Goal: Book appointment/travel/reservation

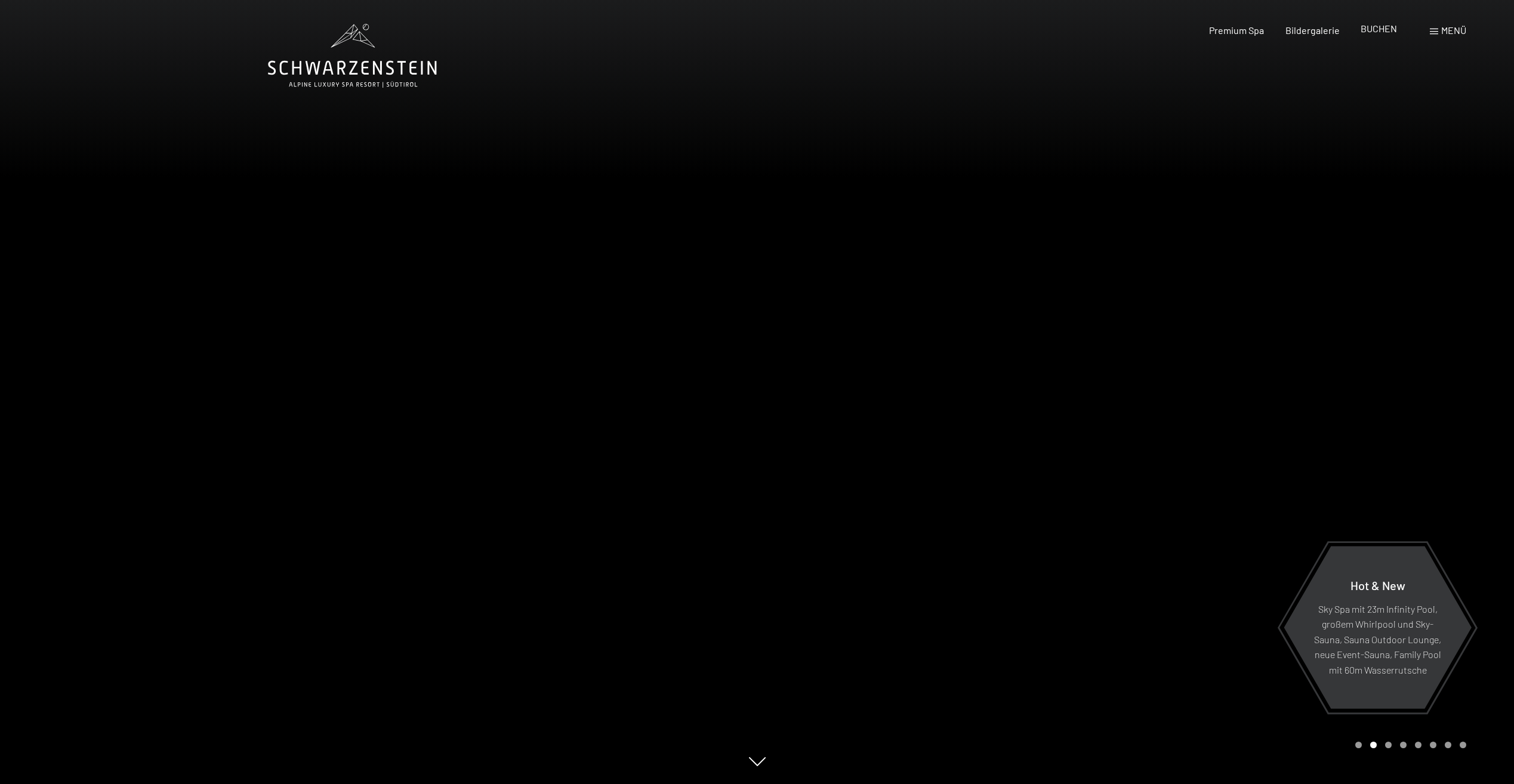
click at [1390, 28] on span "BUCHEN" at bounding box center [1379, 28] width 37 height 11
click at [1393, 25] on span "BUCHEN" at bounding box center [1379, 28] width 37 height 11
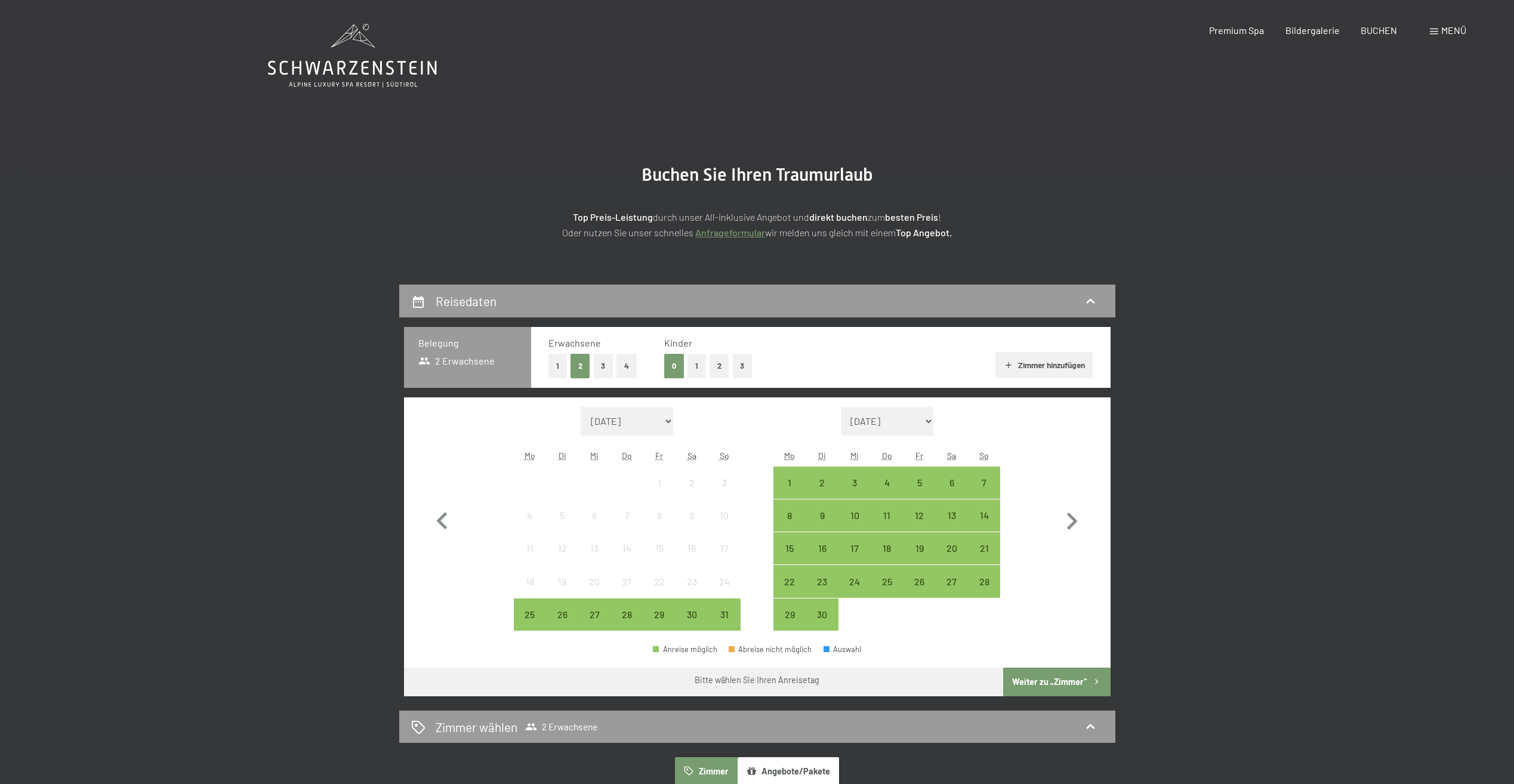
click at [693, 365] on button "1" at bounding box center [697, 366] width 18 height 25
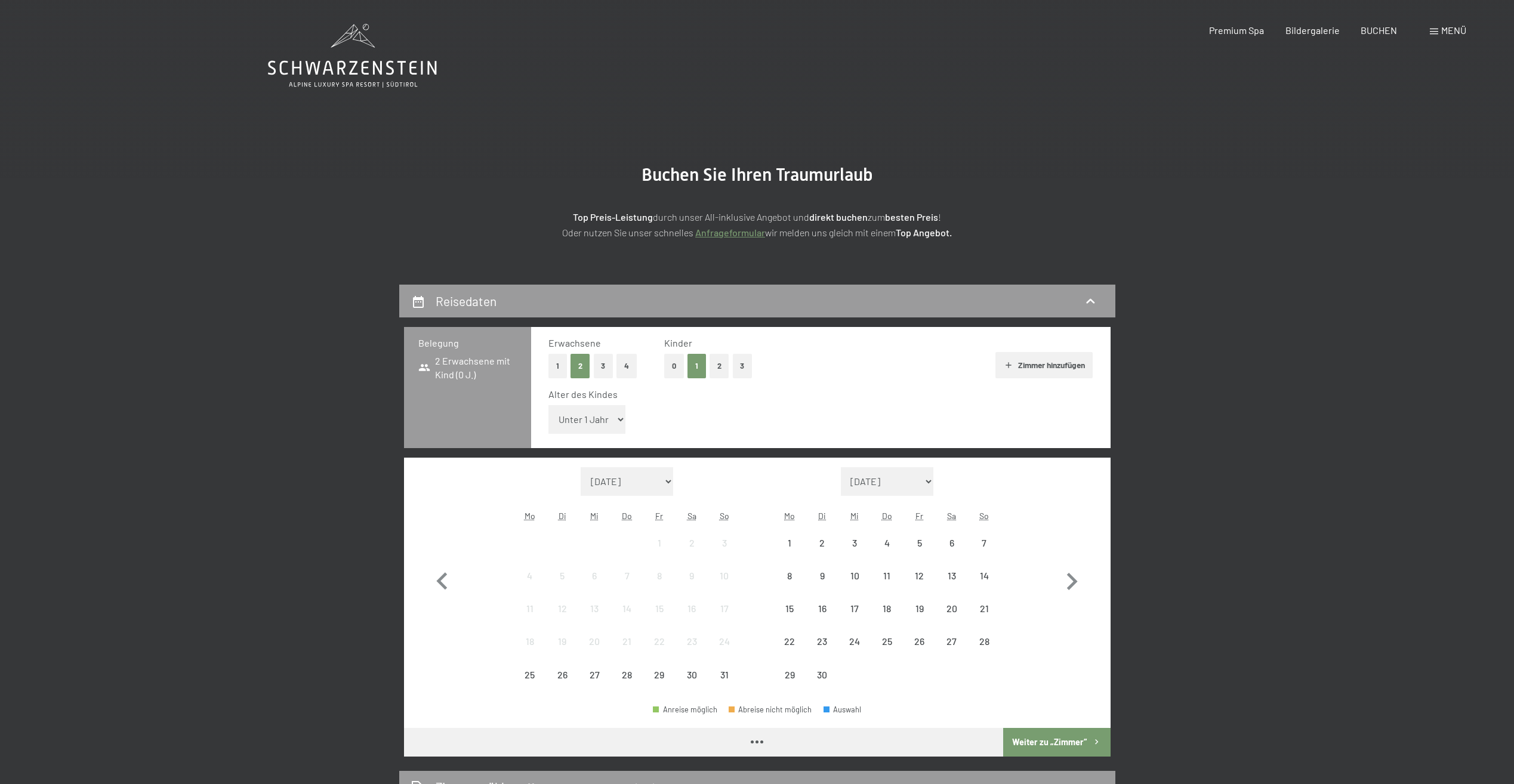
click at [618, 419] on select "Unter 1 Jahr 1 Jahr 2 Jahre 3 Jahre 4 Jahre 5 Jahre 6 Jahre 7 Jahre 8 Jahre 9 J…" at bounding box center [587, 419] width 77 height 29
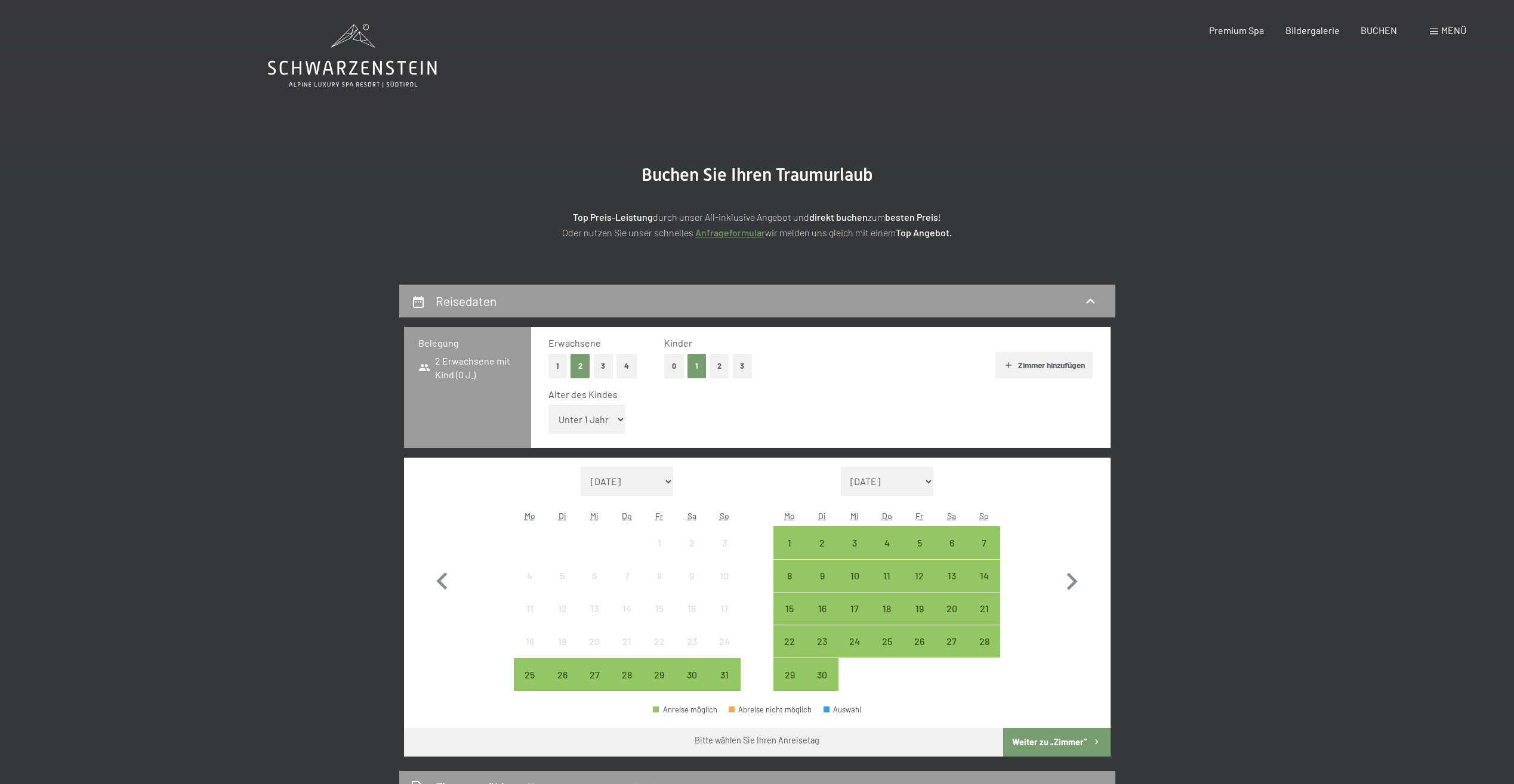
select select "10"
click at [549, 405] on select "Unter 1 Jahr 1 Jahr 2 Jahre 3 Jahre 4 Jahre 5 Jahre 6 Jahre 7 Jahre 8 Jahre 9 J…" at bounding box center [587, 419] width 77 height 29
click at [1076, 586] on icon "button" at bounding box center [1071, 582] width 34 height 34
select select "2025-09-01"
select select "2025-10-01"
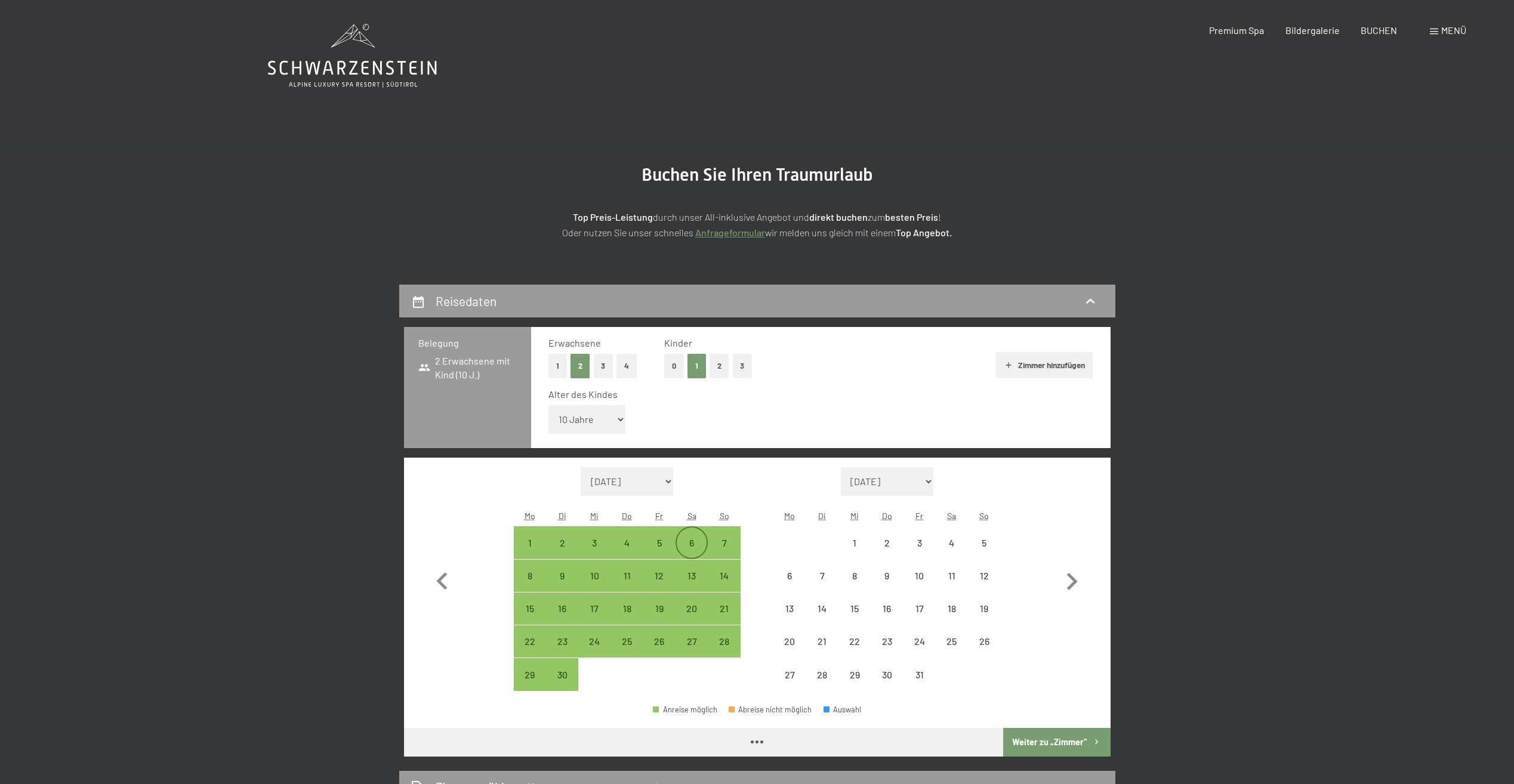
select select "2025-09-01"
select select "2025-10-01"
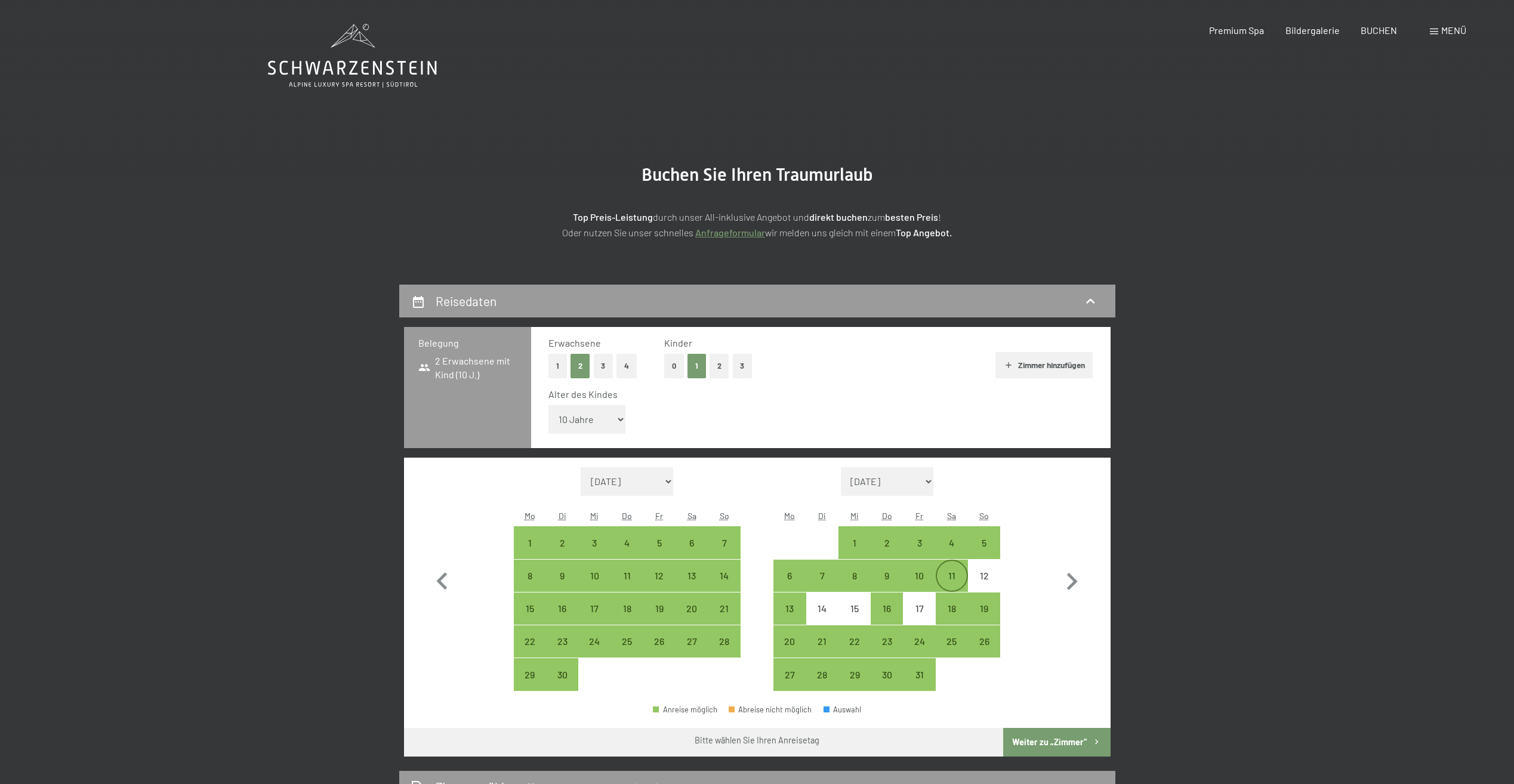
click at [955, 579] on div "11" at bounding box center [952, 586] width 30 height 30
select select "2025-09-01"
select select "2025-10-01"
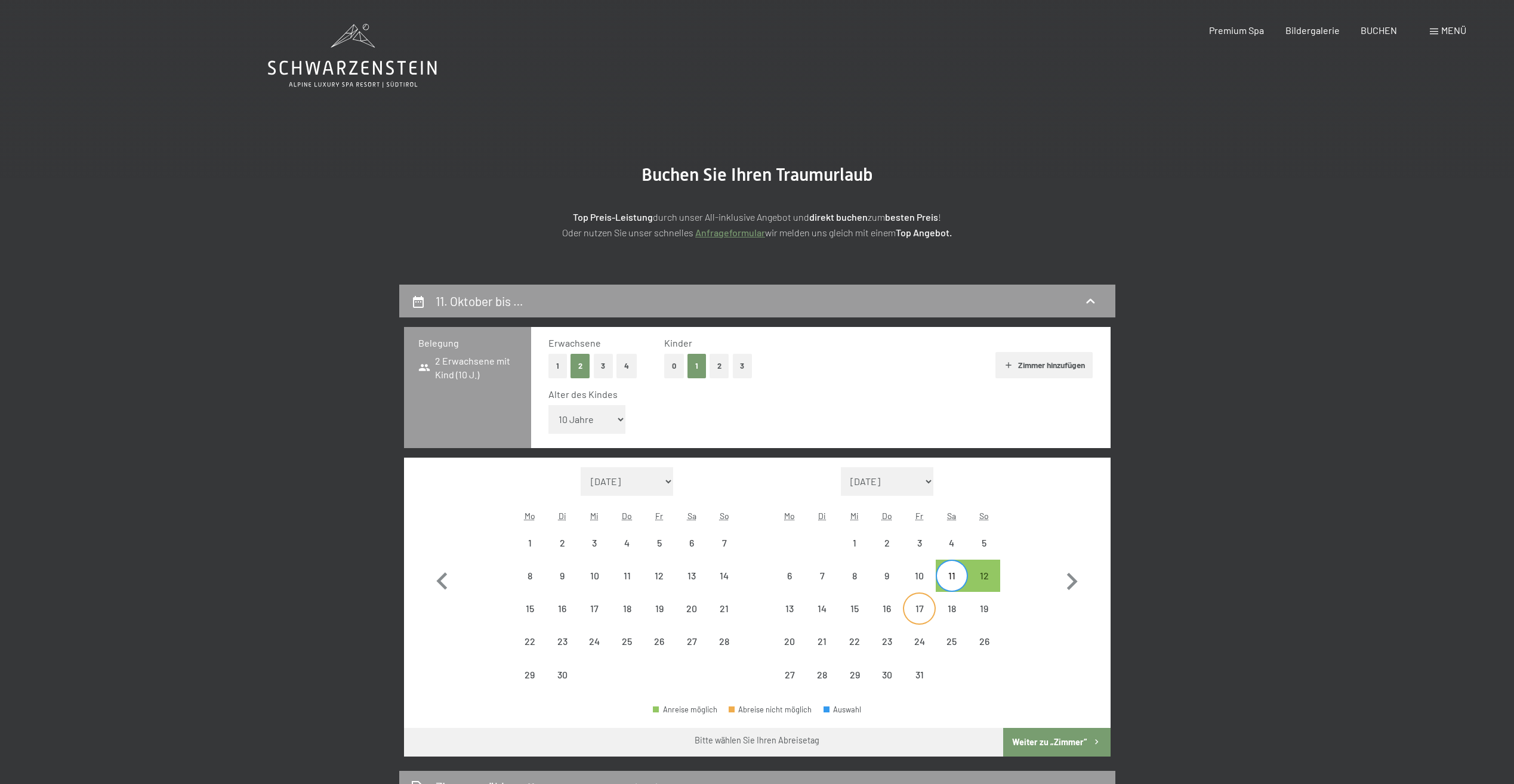
click at [920, 613] on div "17" at bounding box center [919, 619] width 30 height 30
select select "2025-09-01"
select select "2025-10-01"
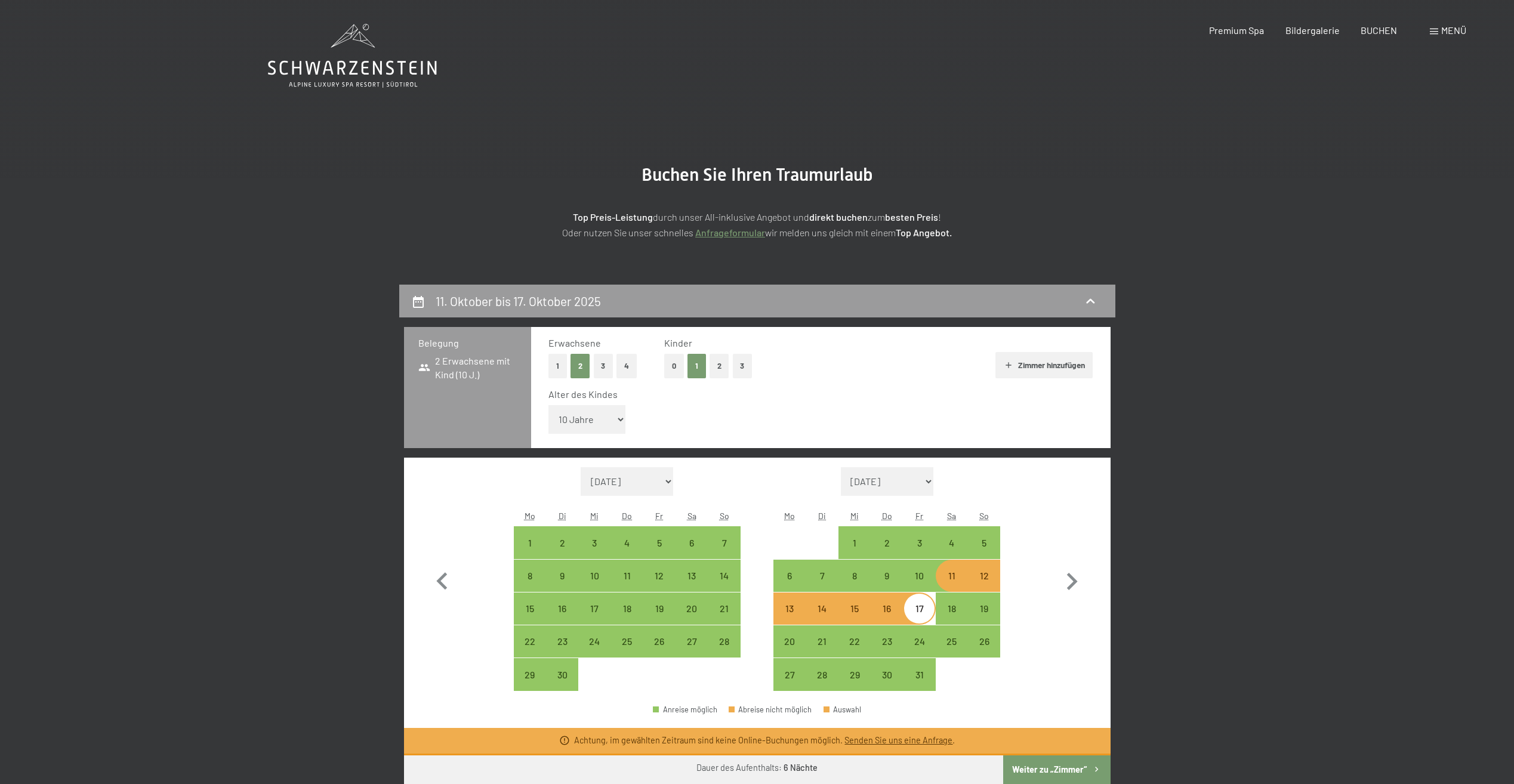
click at [887, 612] on div "16" at bounding box center [887, 619] width 30 height 30
select select "2025-09-01"
select select "2025-10-01"
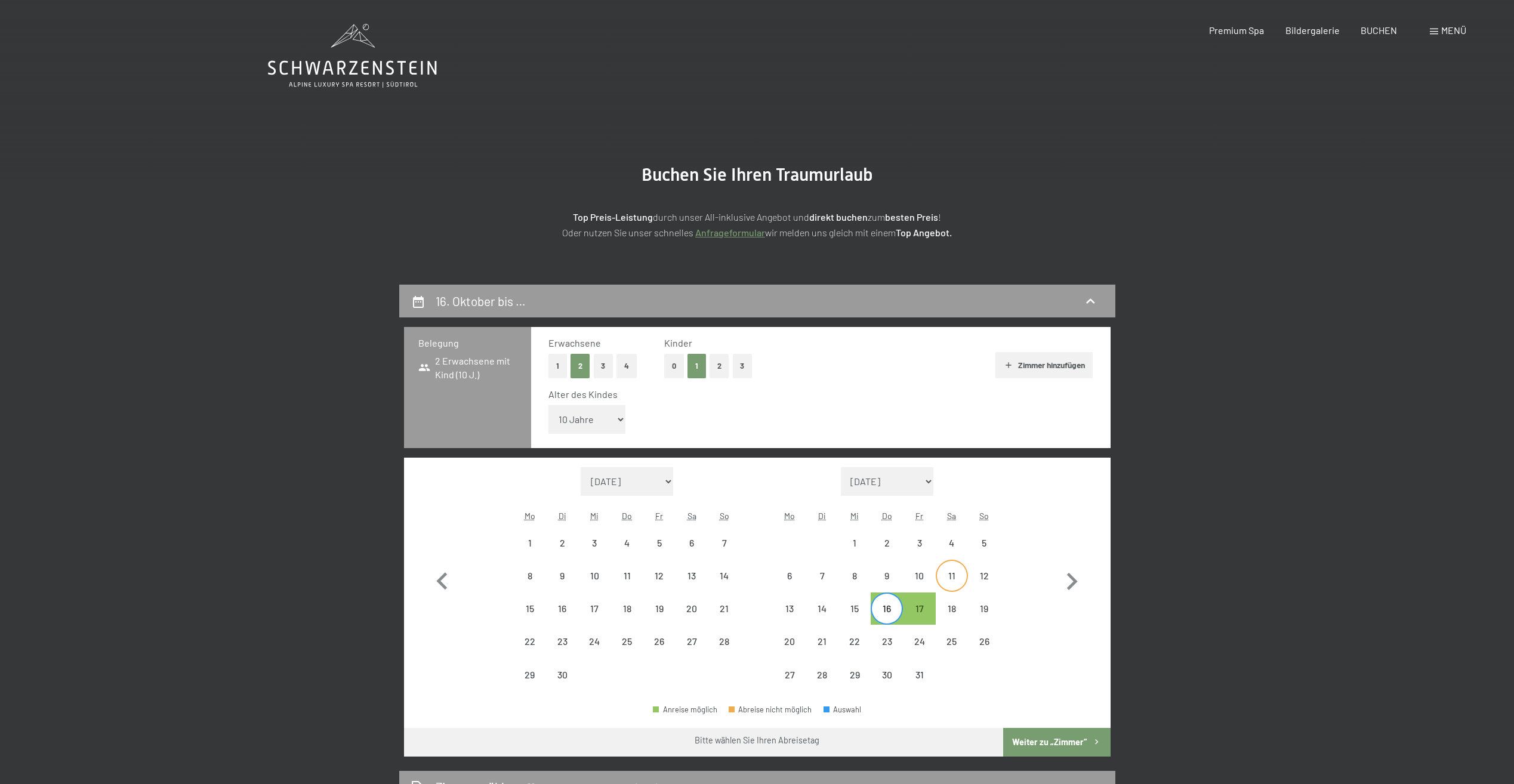
click at [956, 580] on div "11" at bounding box center [952, 586] width 30 height 30
select select "2025-09-01"
select select "2025-10-01"
click at [888, 613] on div "16" at bounding box center [887, 619] width 30 height 30
select select "2025-09-01"
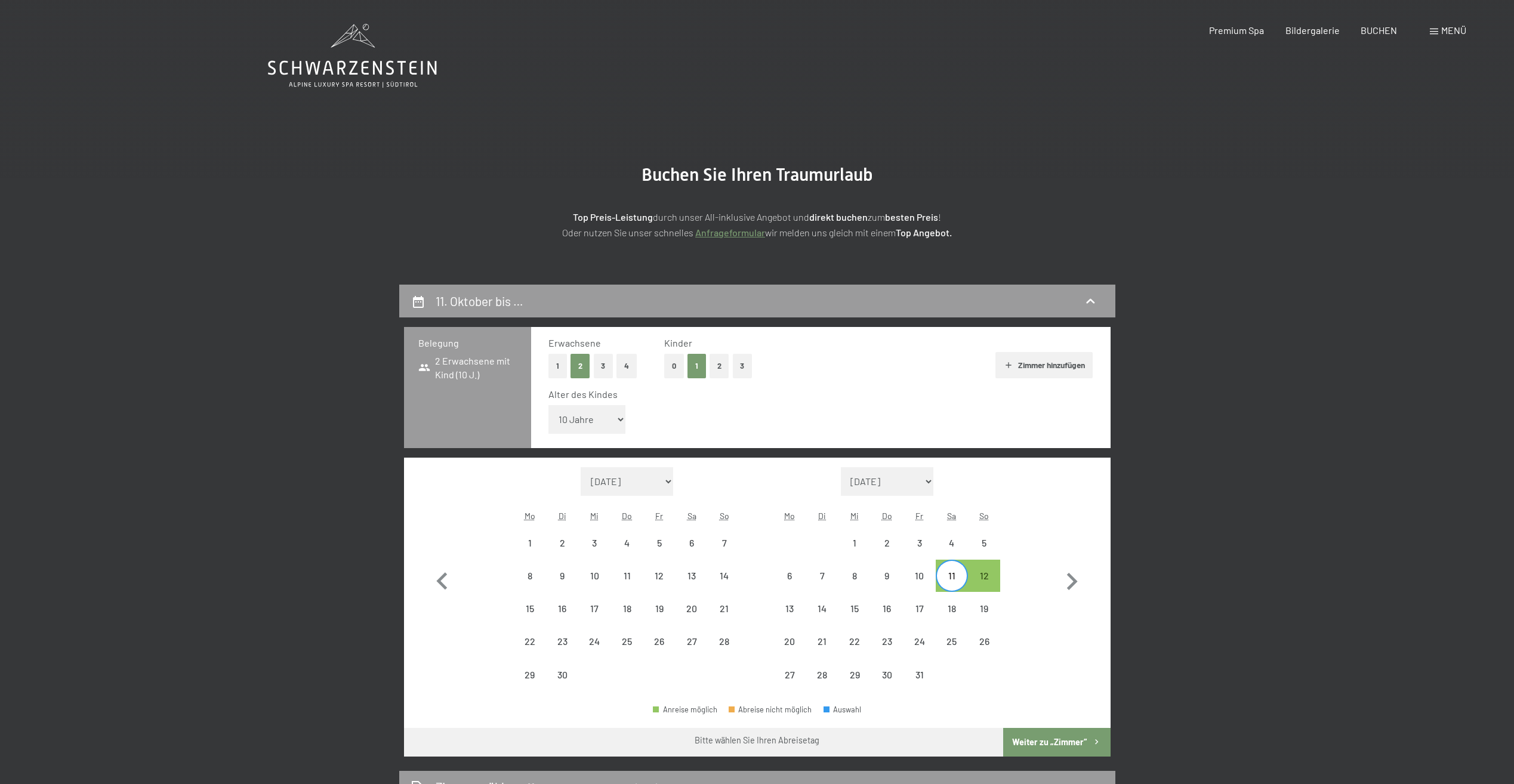
select select "2025-10-01"
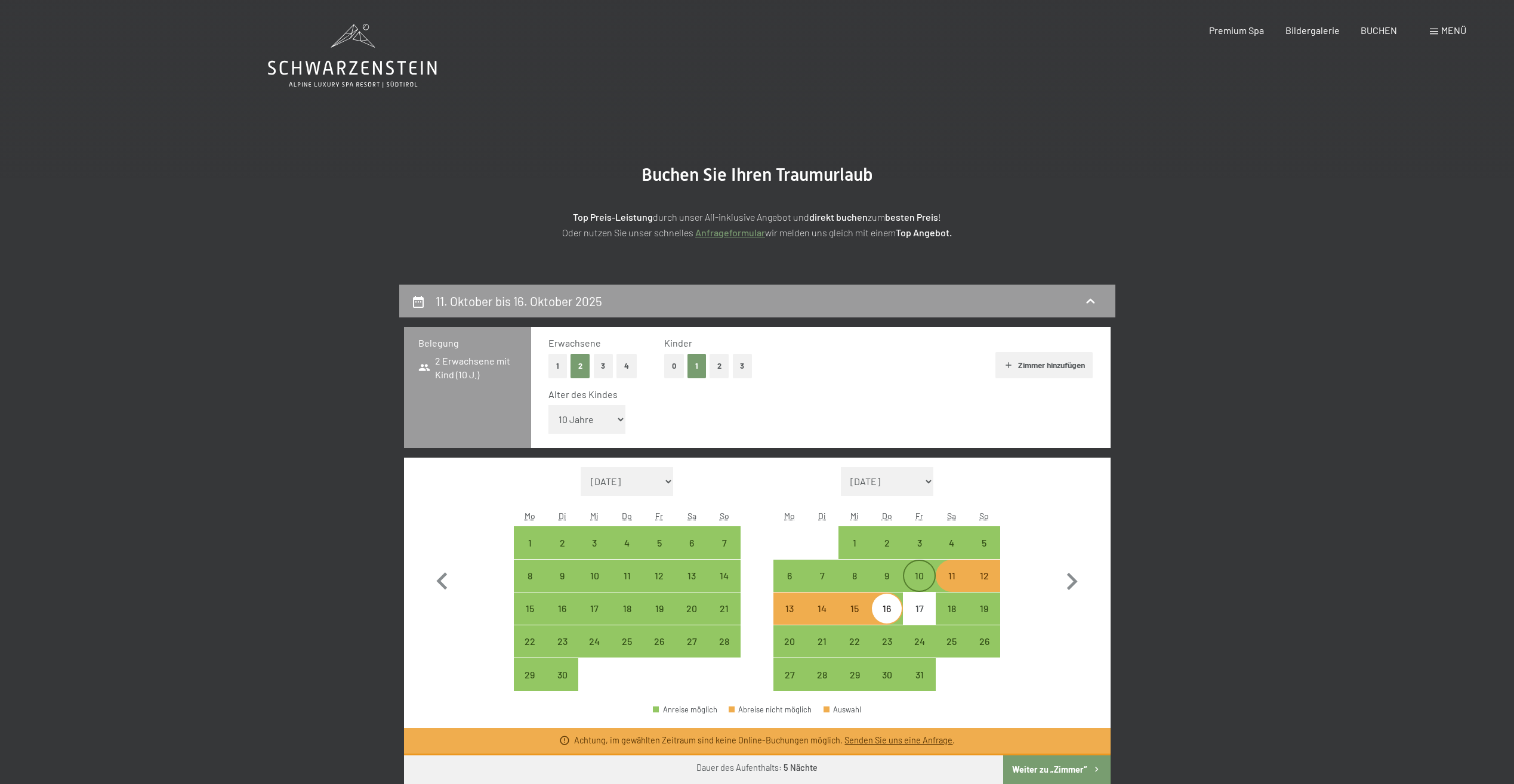
click at [922, 579] on div "10" at bounding box center [919, 586] width 30 height 30
select select "2025-09-01"
select select "2025-10-01"
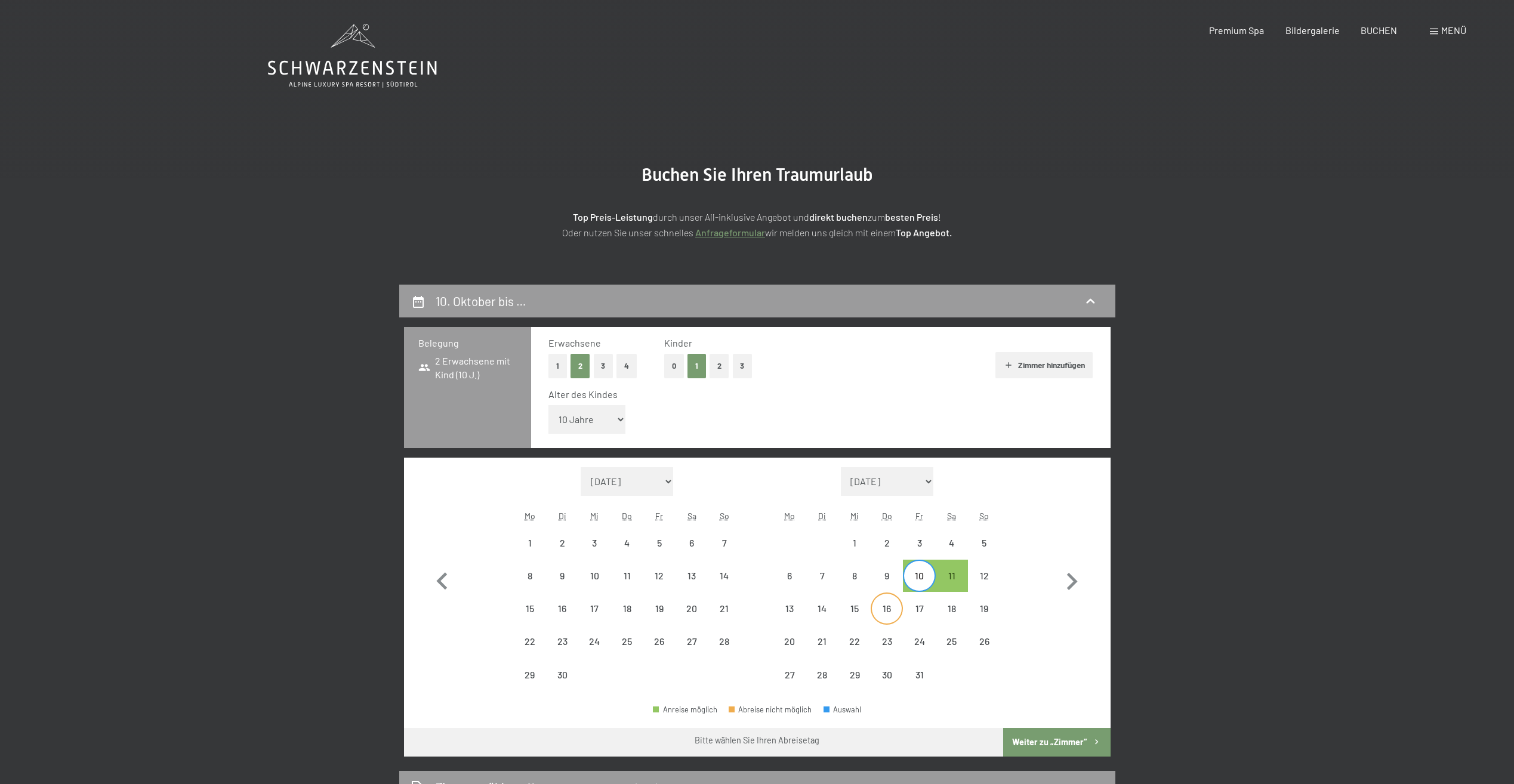
click at [885, 609] on div "16" at bounding box center [887, 619] width 30 height 30
select select "2025-09-01"
select select "2025-10-01"
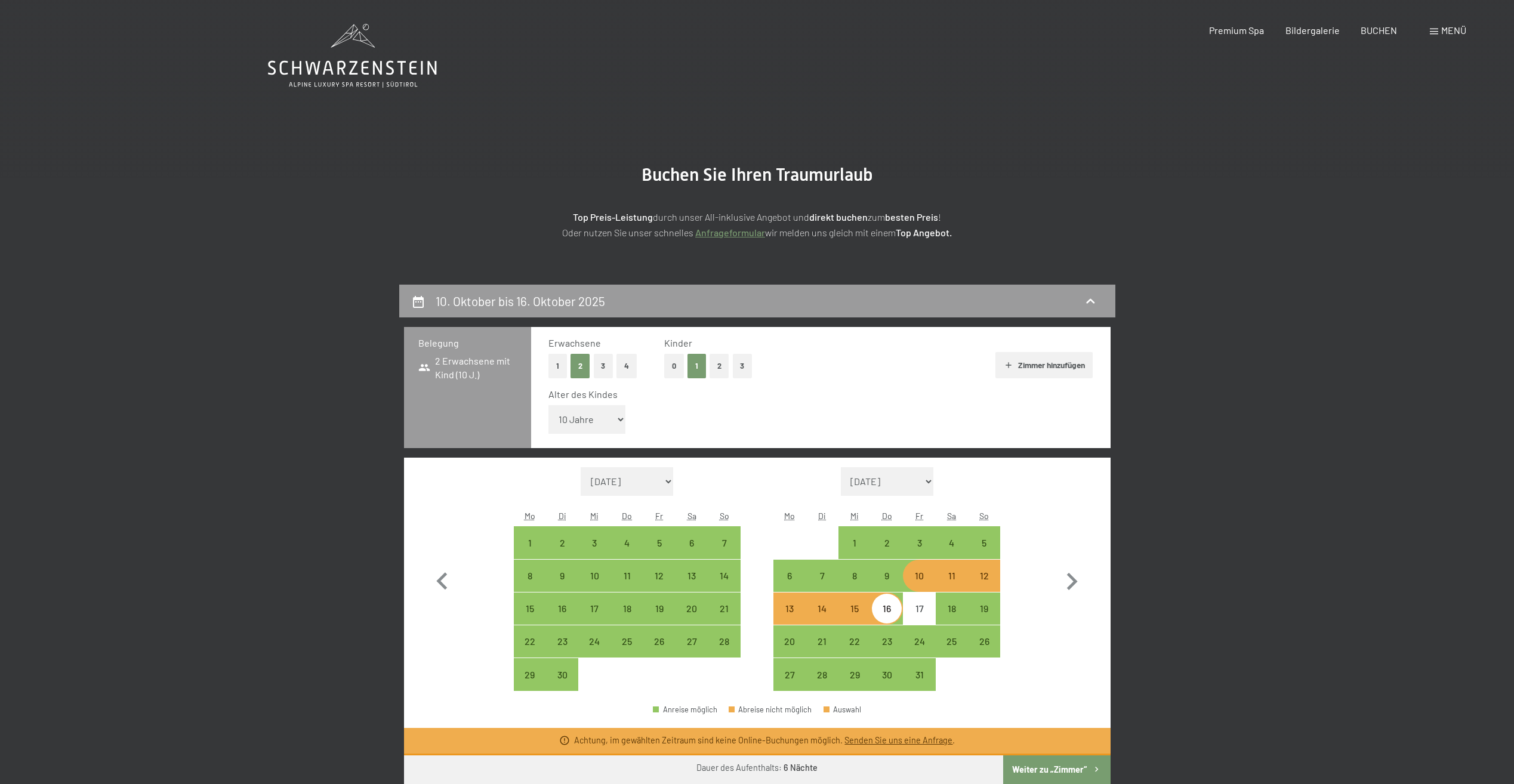
click at [958, 580] on div "11" at bounding box center [952, 586] width 30 height 30
select select "2025-09-01"
select select "2025-10-01"
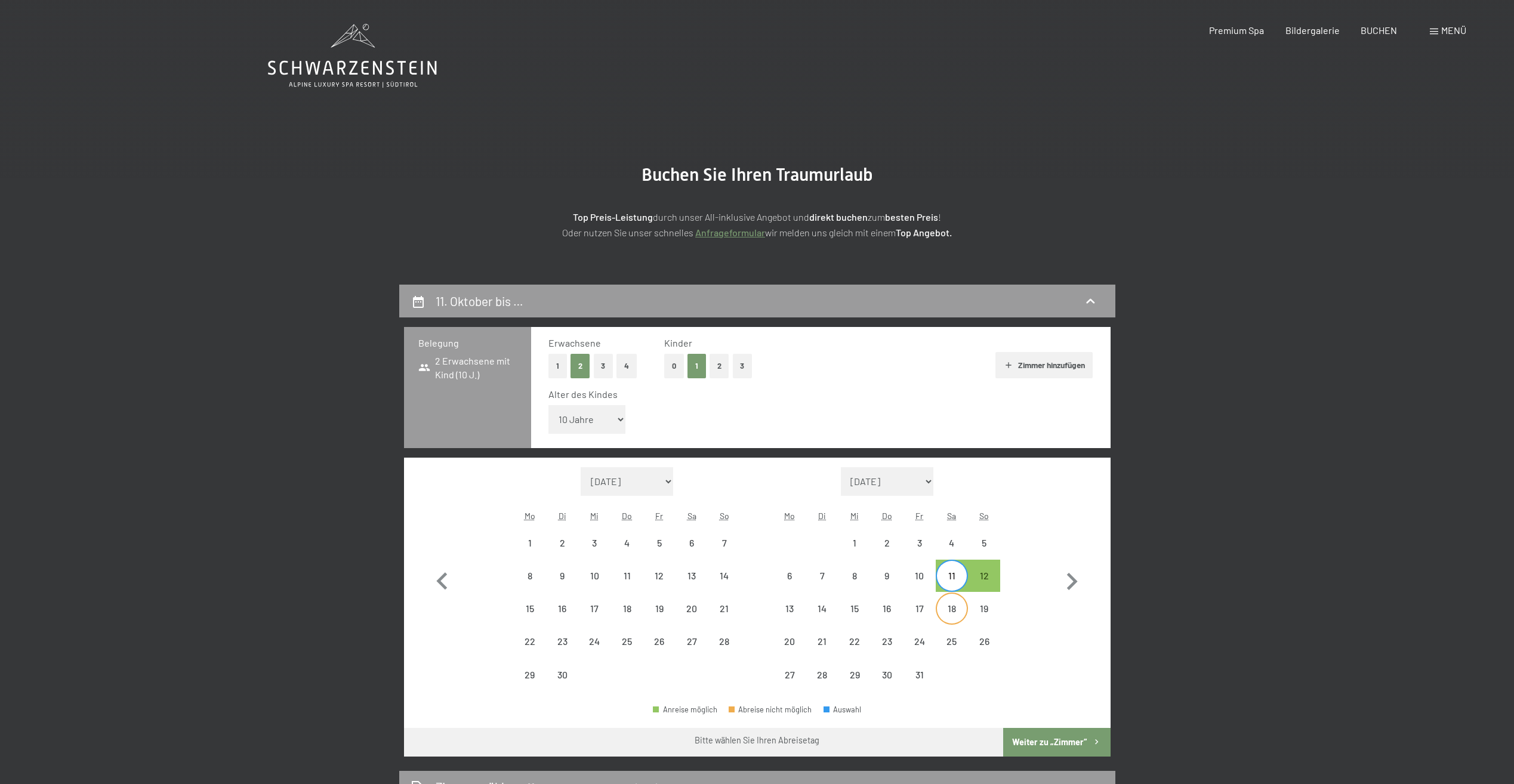
click at [953, 612] on div "18" at bounding box center [952, 619] width 30 height 30
select select "2025-09-01"
select select "2025-10-01"
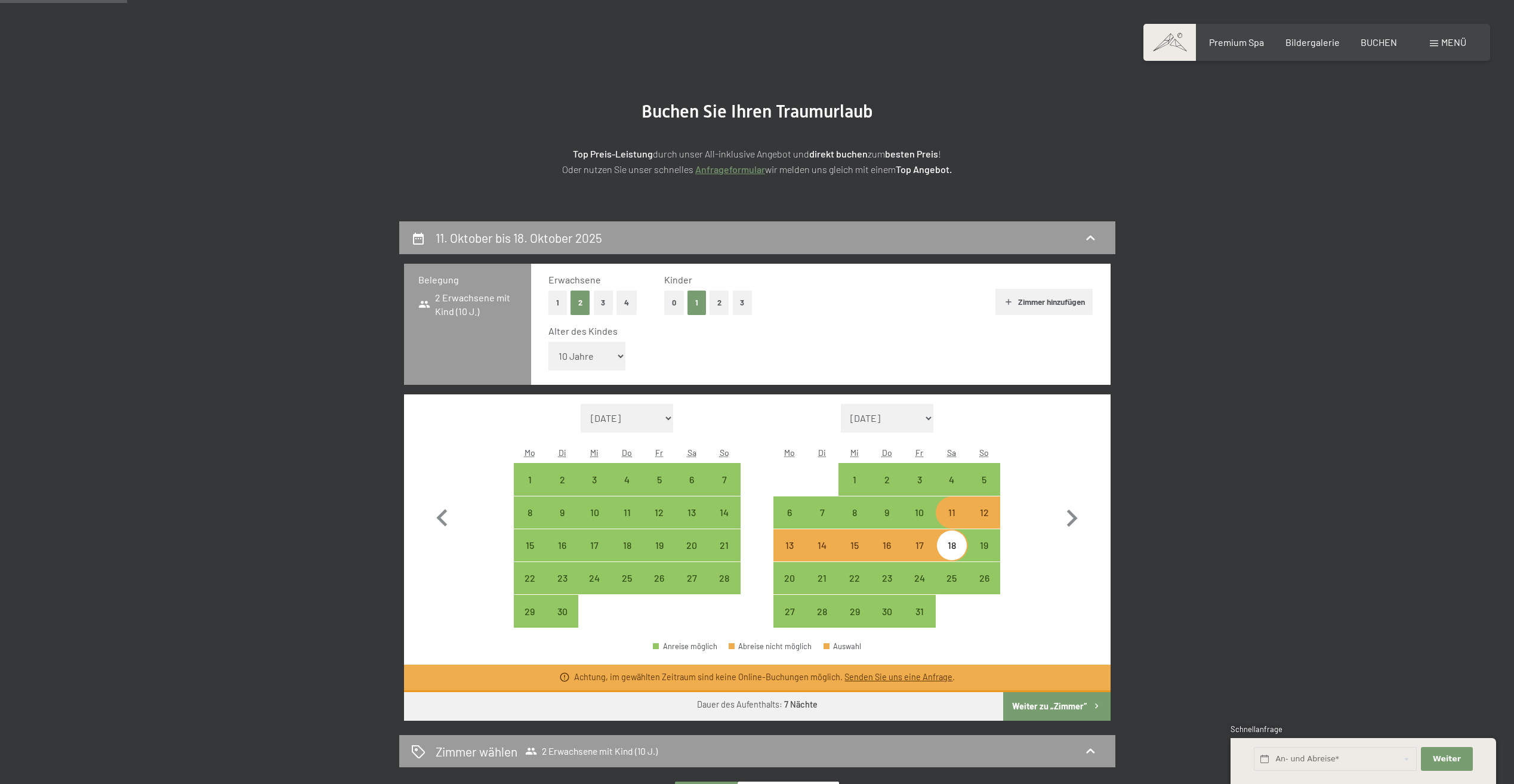
scroll to position [119, 0]
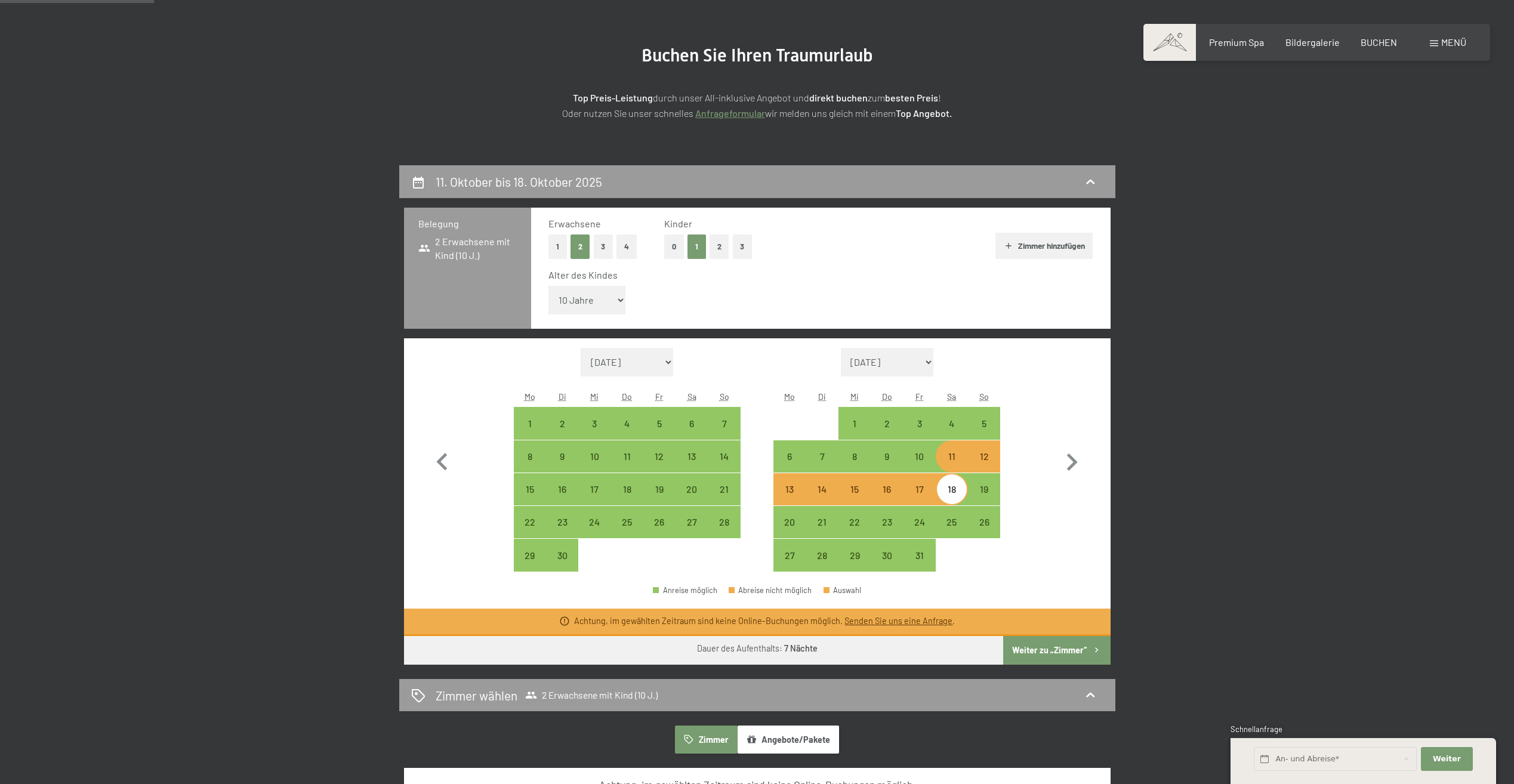
click at [976, 465] on div "12" at bounding box center [984, 466] width 30 height 30
select select "2025-09-01"
select select "2025-10-01"
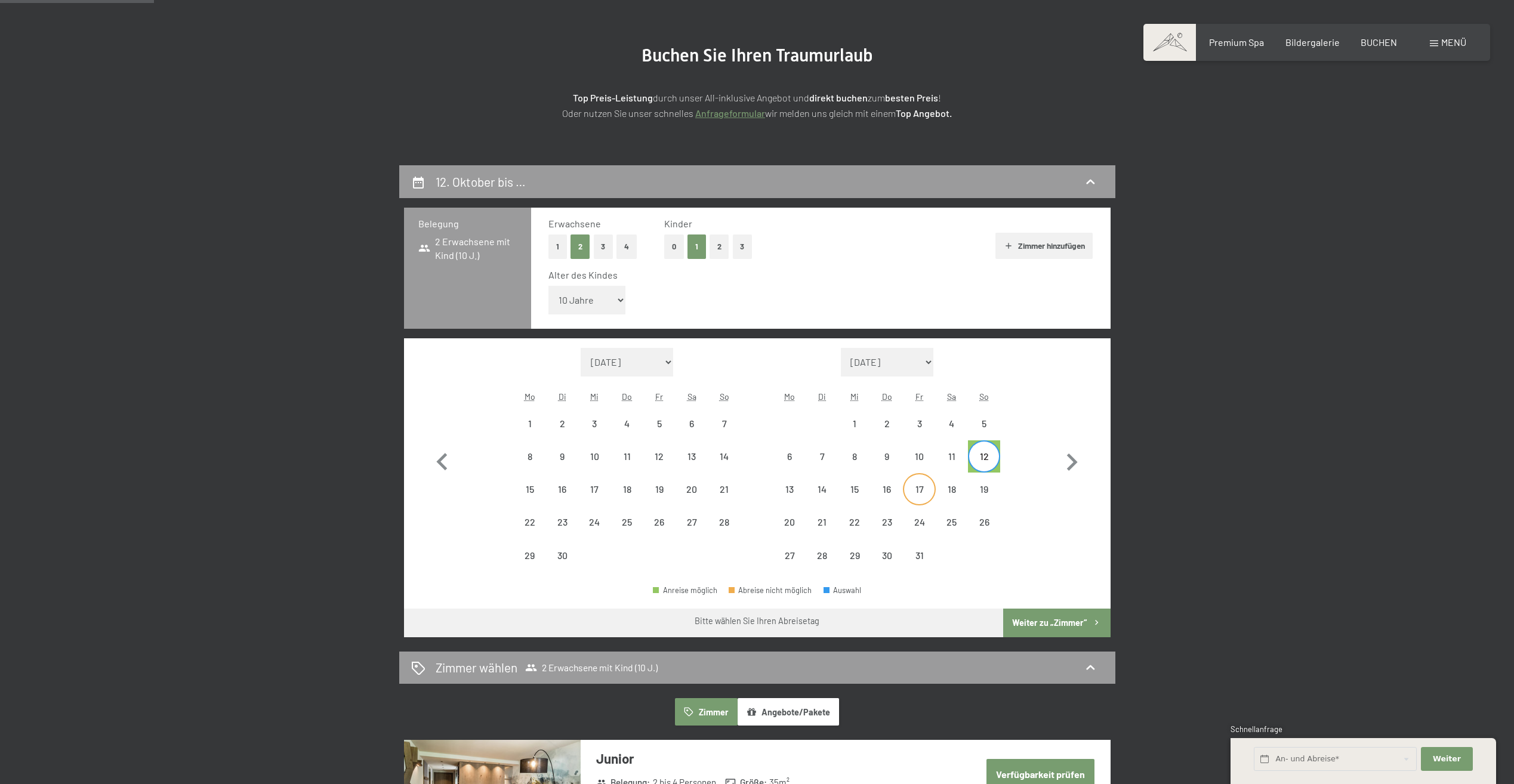
click at [916, 495] on div "17" at bounding box center [919, 499] width 30 height 30
select select "2025-09-01"
select select "2025-10-01"
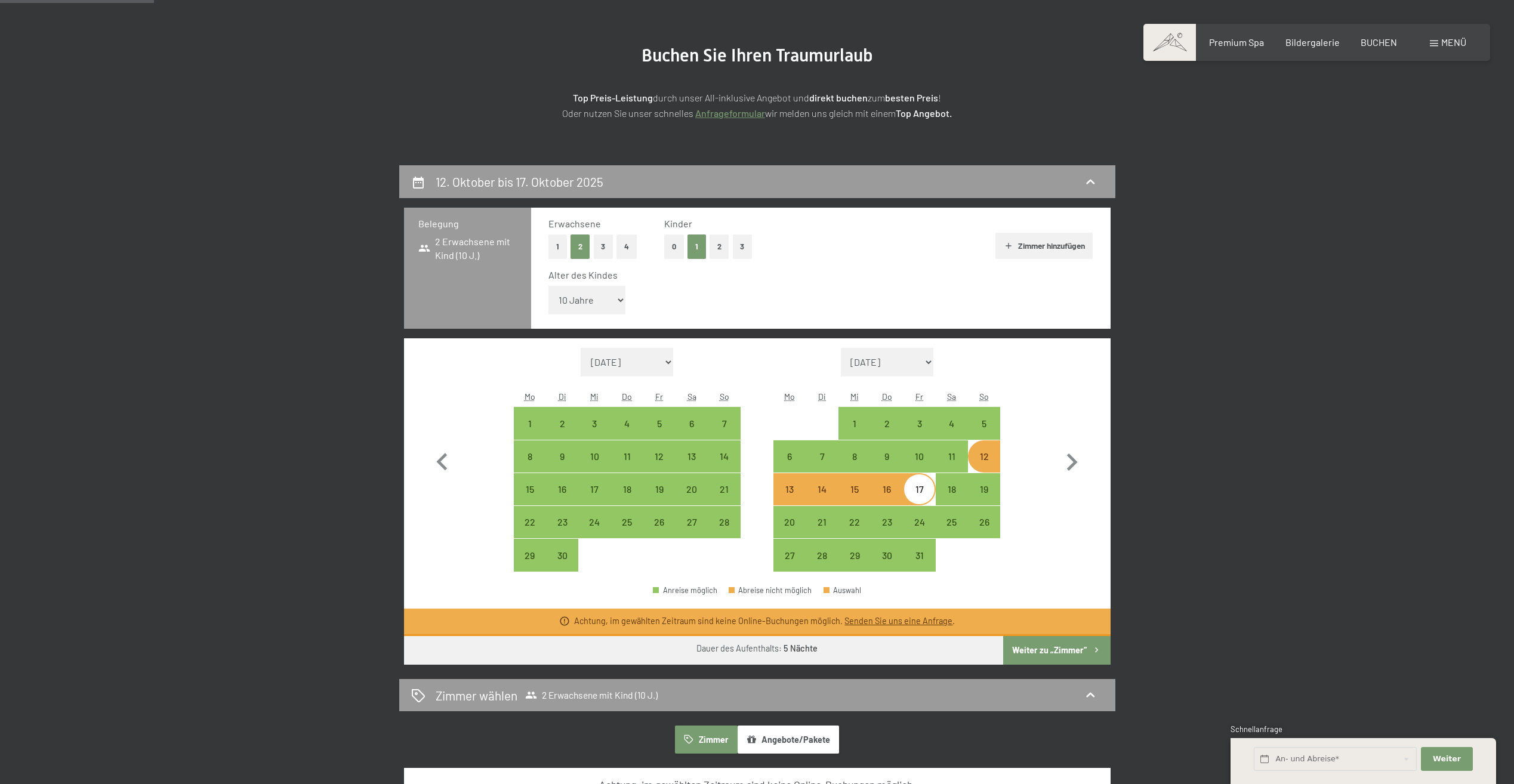
click at [1042, 646] on button "Weiter zu „Zimmer“" at bounding box center [1057, 651] width 107 height 29
select select "2025-09-01"
select select "2025-10-01"
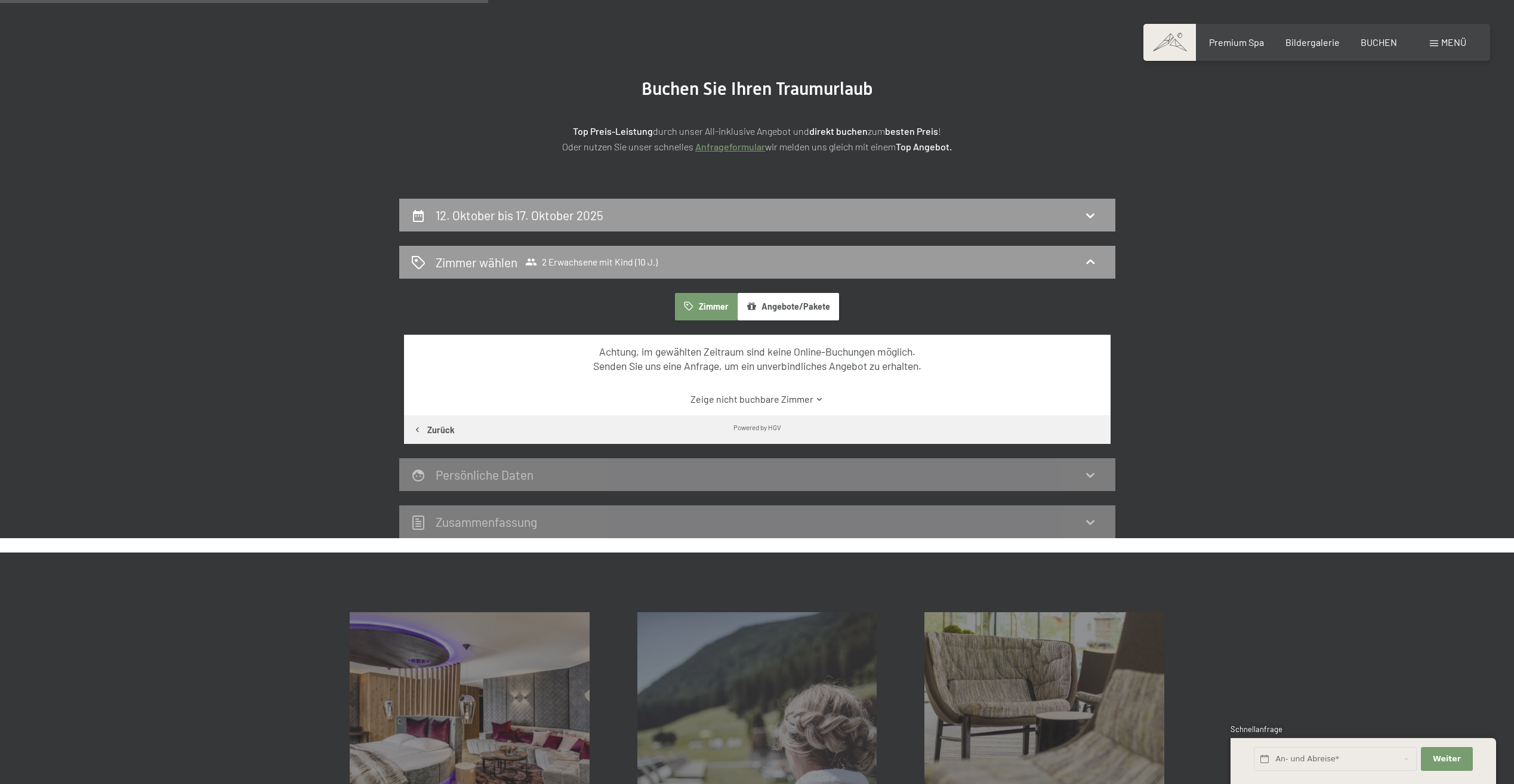
scroll to position [46, 0]
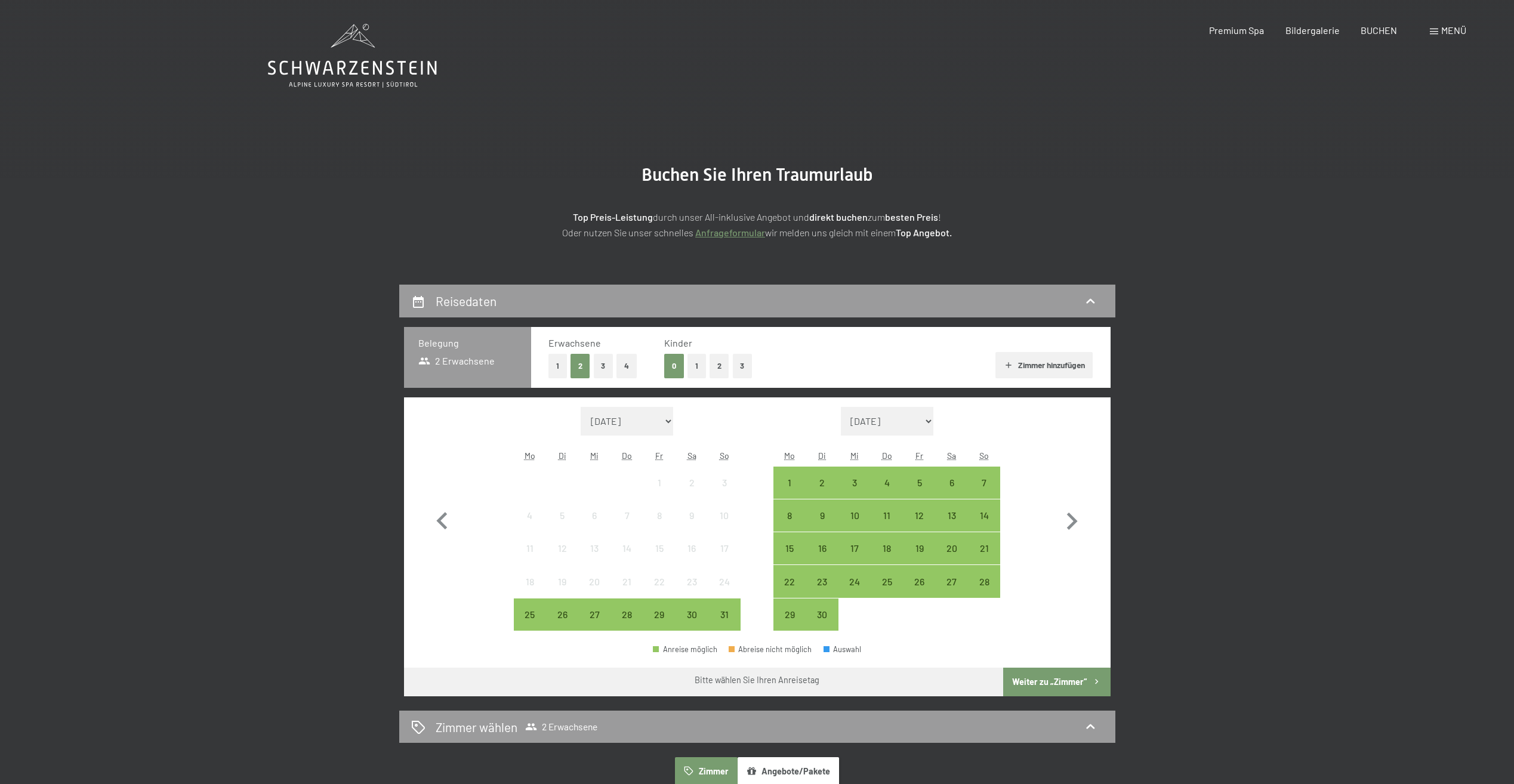
click at [694, 369] on button "1" at bounding box center [697, 366] width 18 height 25
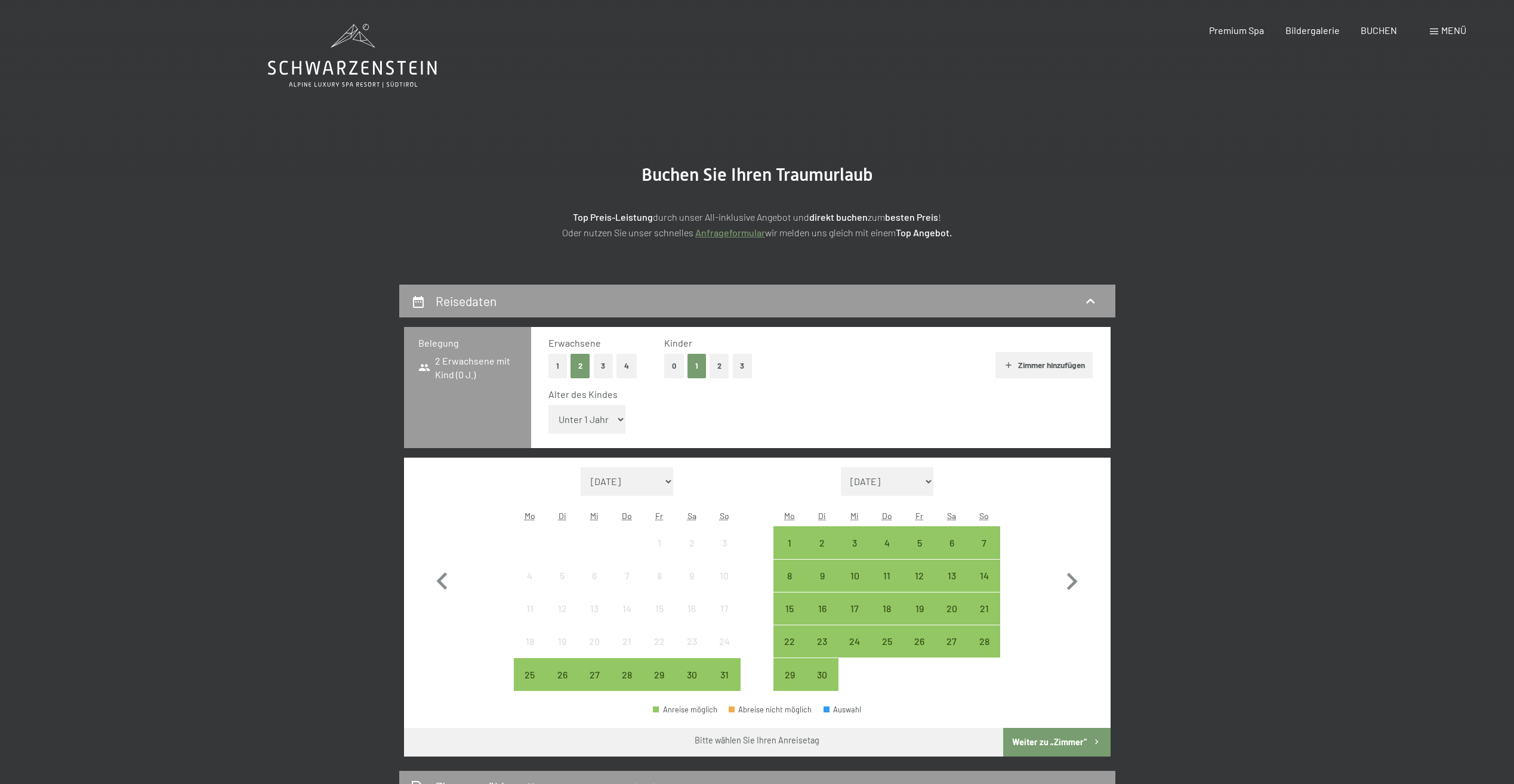
click at [621, 419] on select "Unter 1 Jahr 1 Jahr 2 Jahre 3 Jahre 4 Jahre 5 Jahre 6 Jahre 7 Jahre 8 Jahre 9 J…" at bounding box center [587, 419] width 77 height 29
select select "10"
click at [549, 405] on select "Unter 1 Jahr 1 Jahr 2 Jahre 3 Jahre 4 Jahre 5 Jahre 6 Jahre 7 Jahre 8 Jahre 9 J…" at bounding box center [587, 419] width 77 height 29
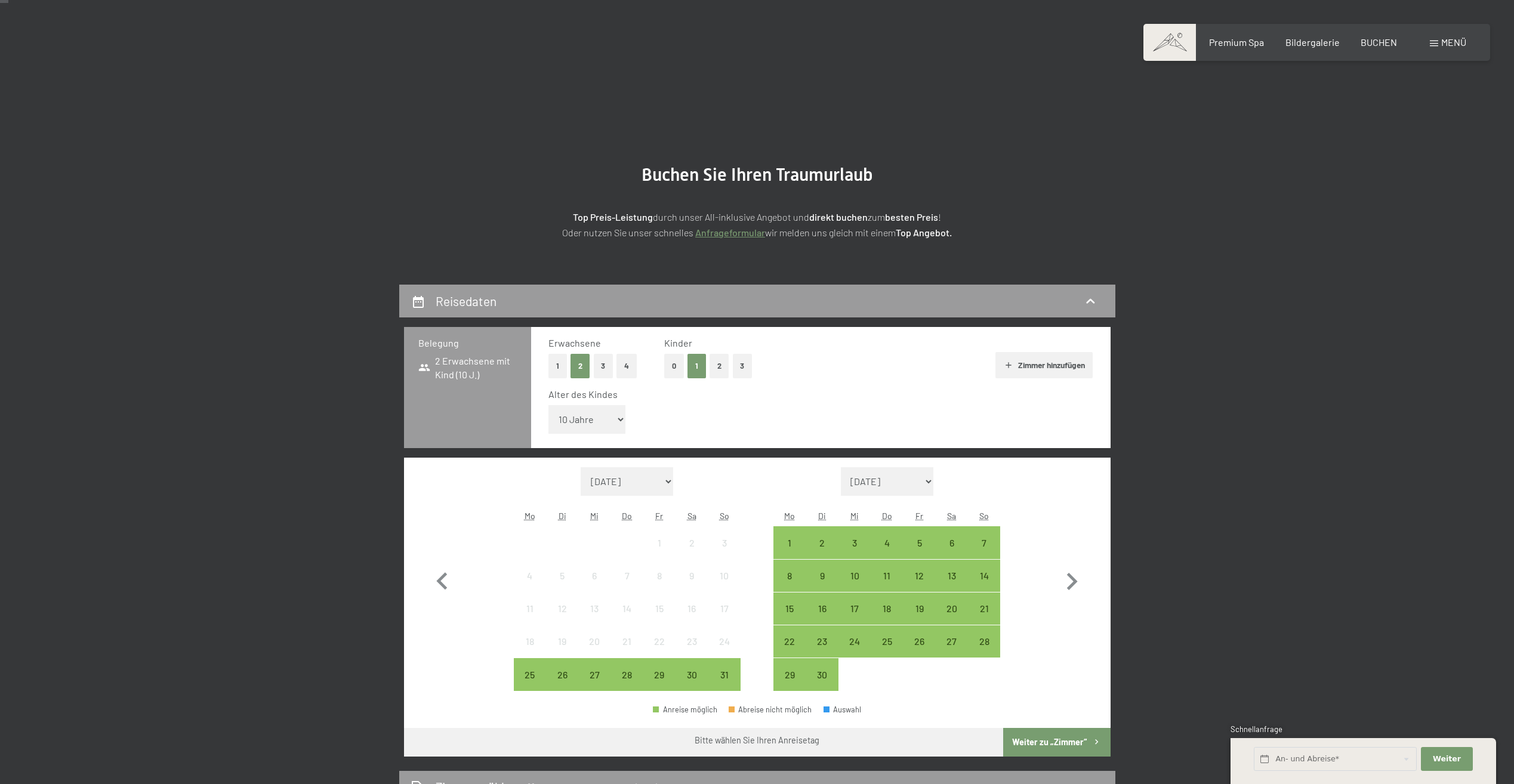
scroll to position [60, 0]
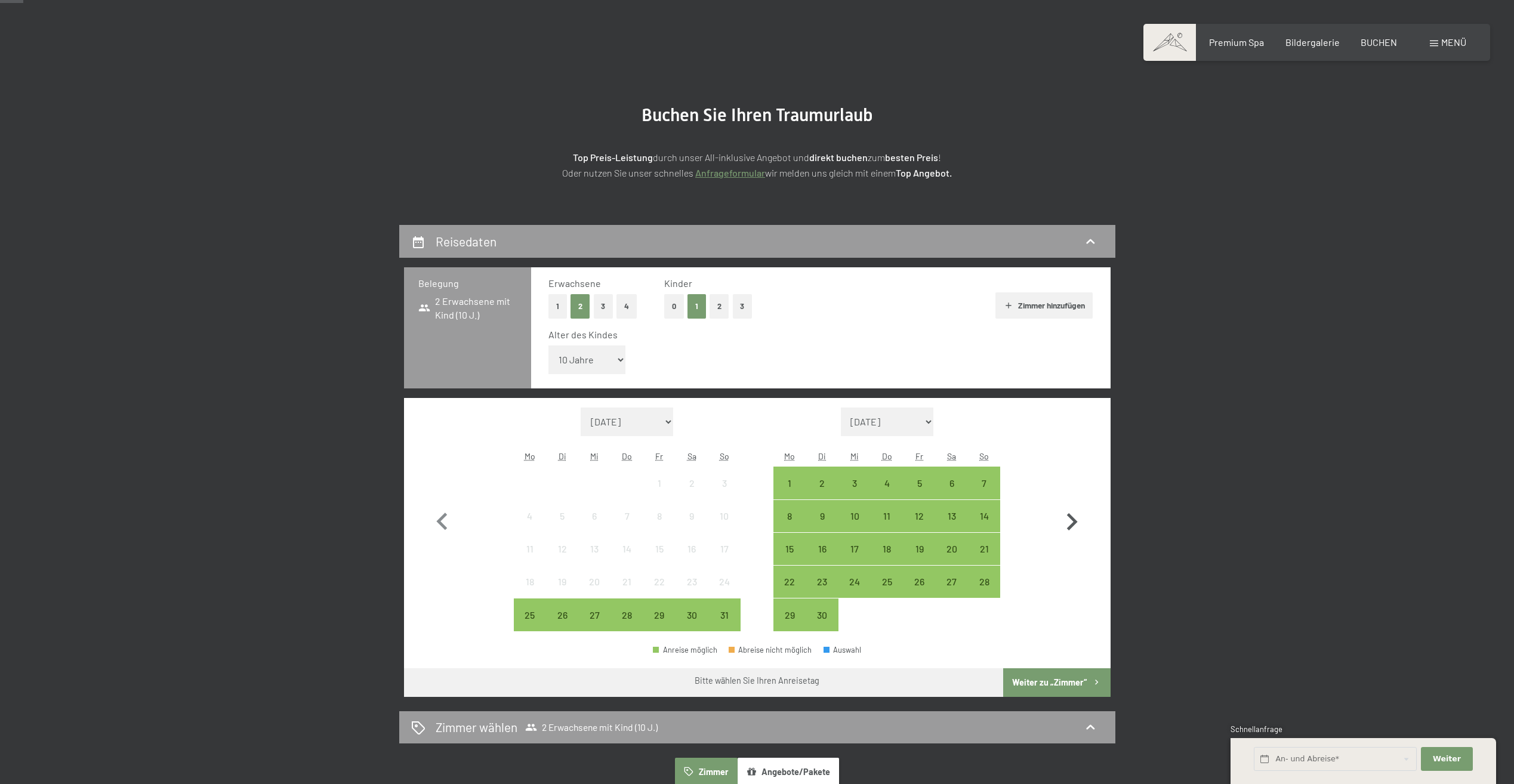
click at [1073, 528] on icon "button" at bounding box center [1071, 522] width 34 height 34
select select "2025-09-01"
select select "2025-10-01"
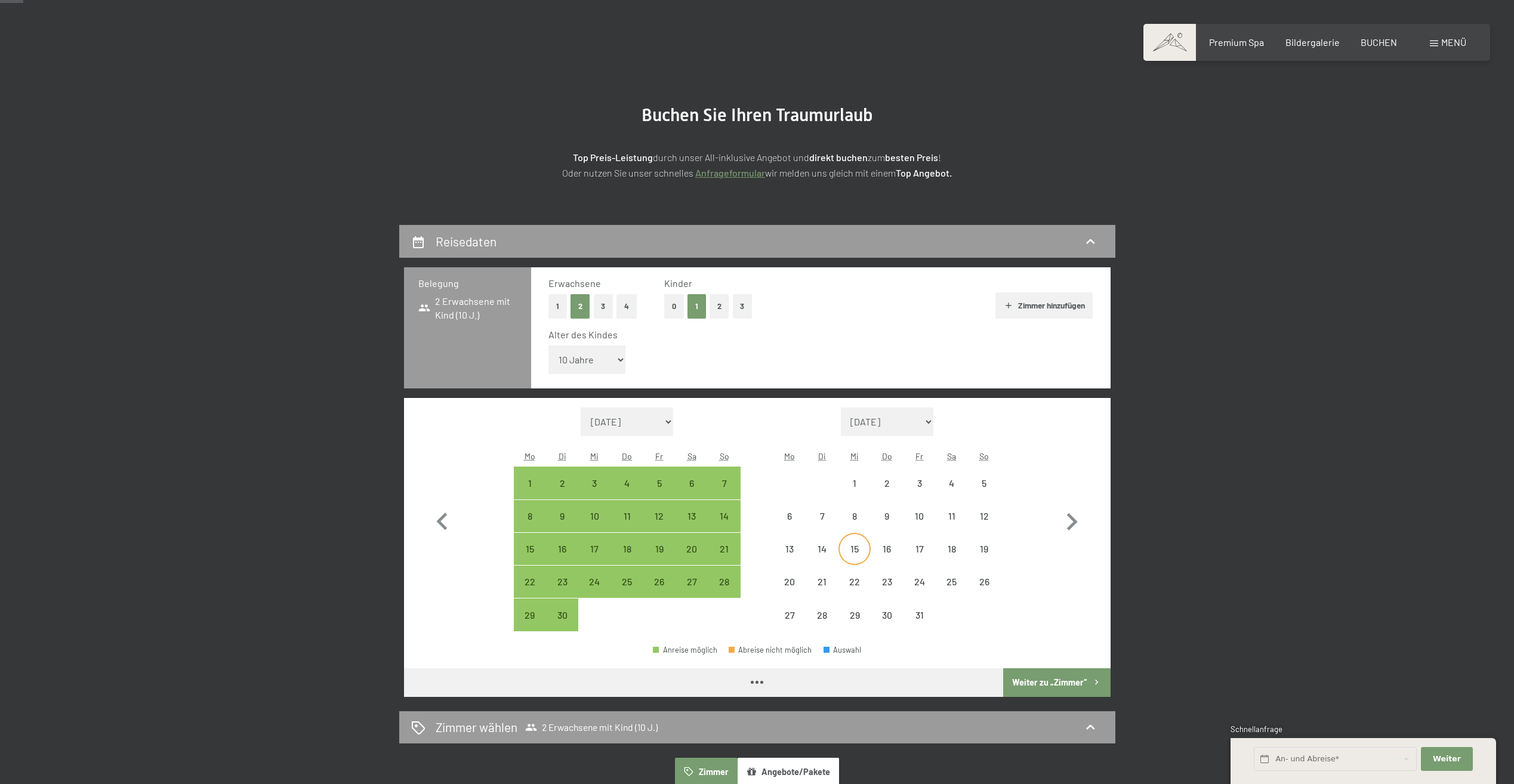
select select "2025-09-01"
select select "2025-10-01"
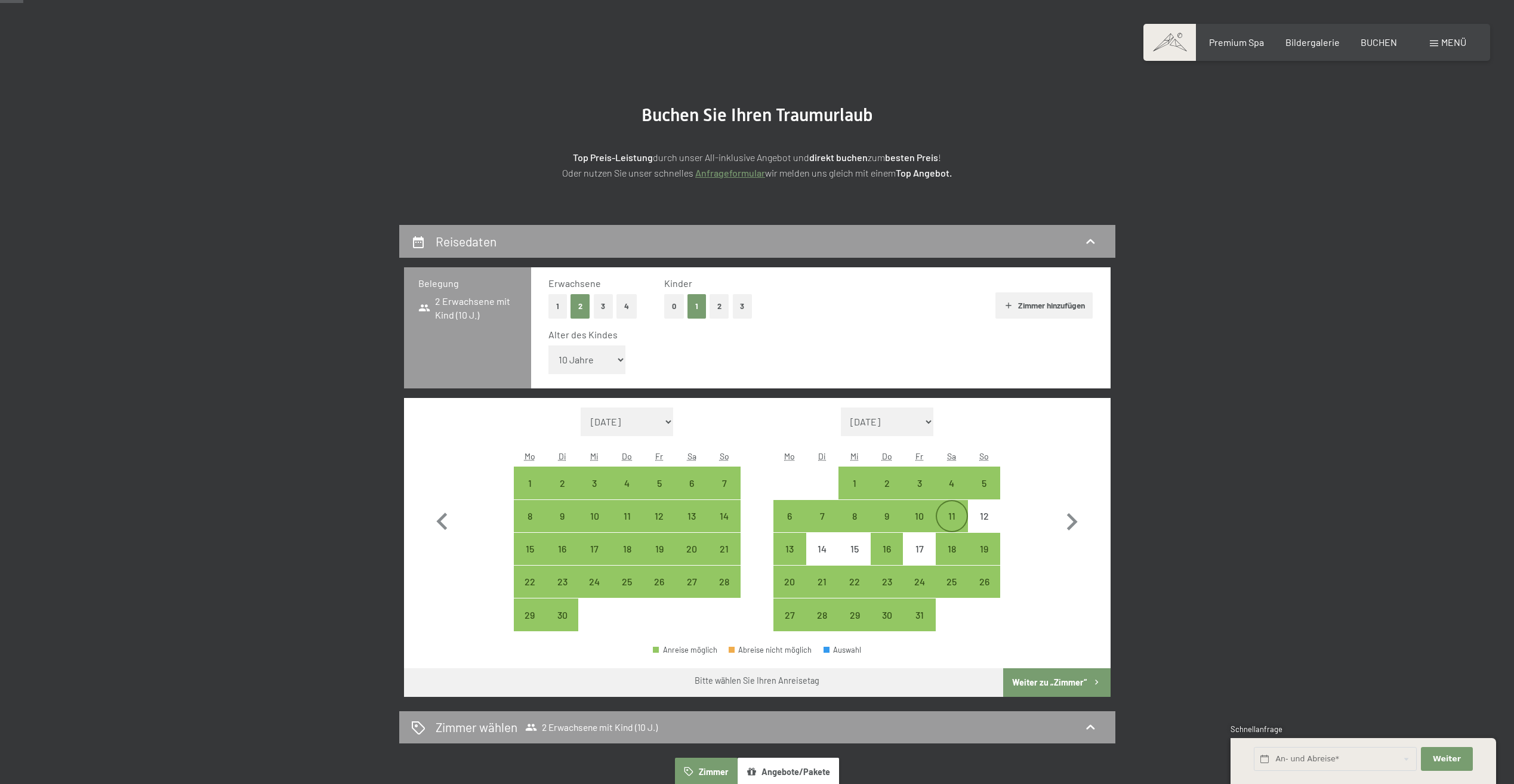
click at [950, 520] on div "11" at bounding box center [952, 526] width 30 height 30
select select "2025-09-01"
select select "2025-10-01"
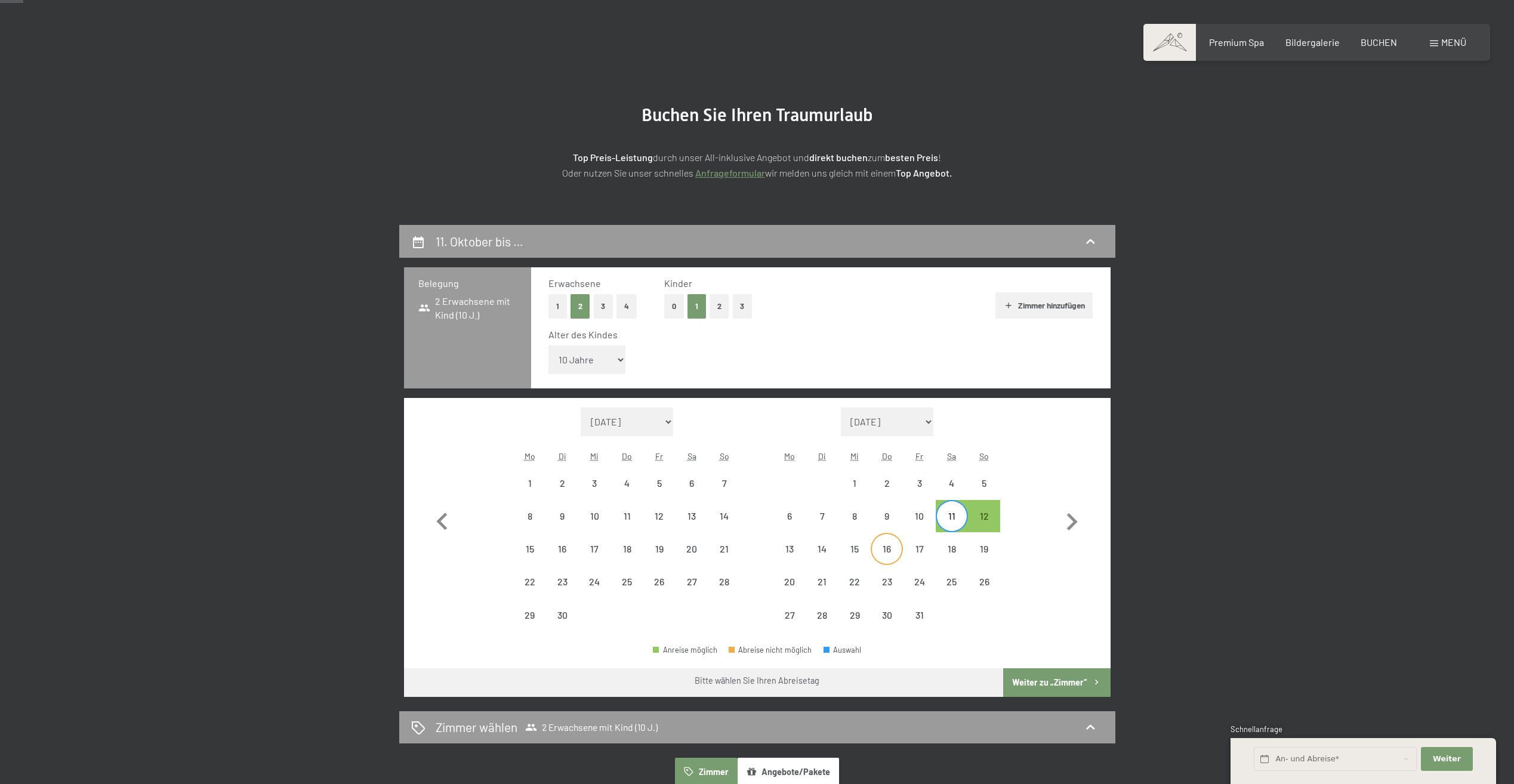
click at [894, 551] on div "16" at bounding box center [887, 559] width 30 height 30
select select "2025-09-01"
select select "2025-10-01"
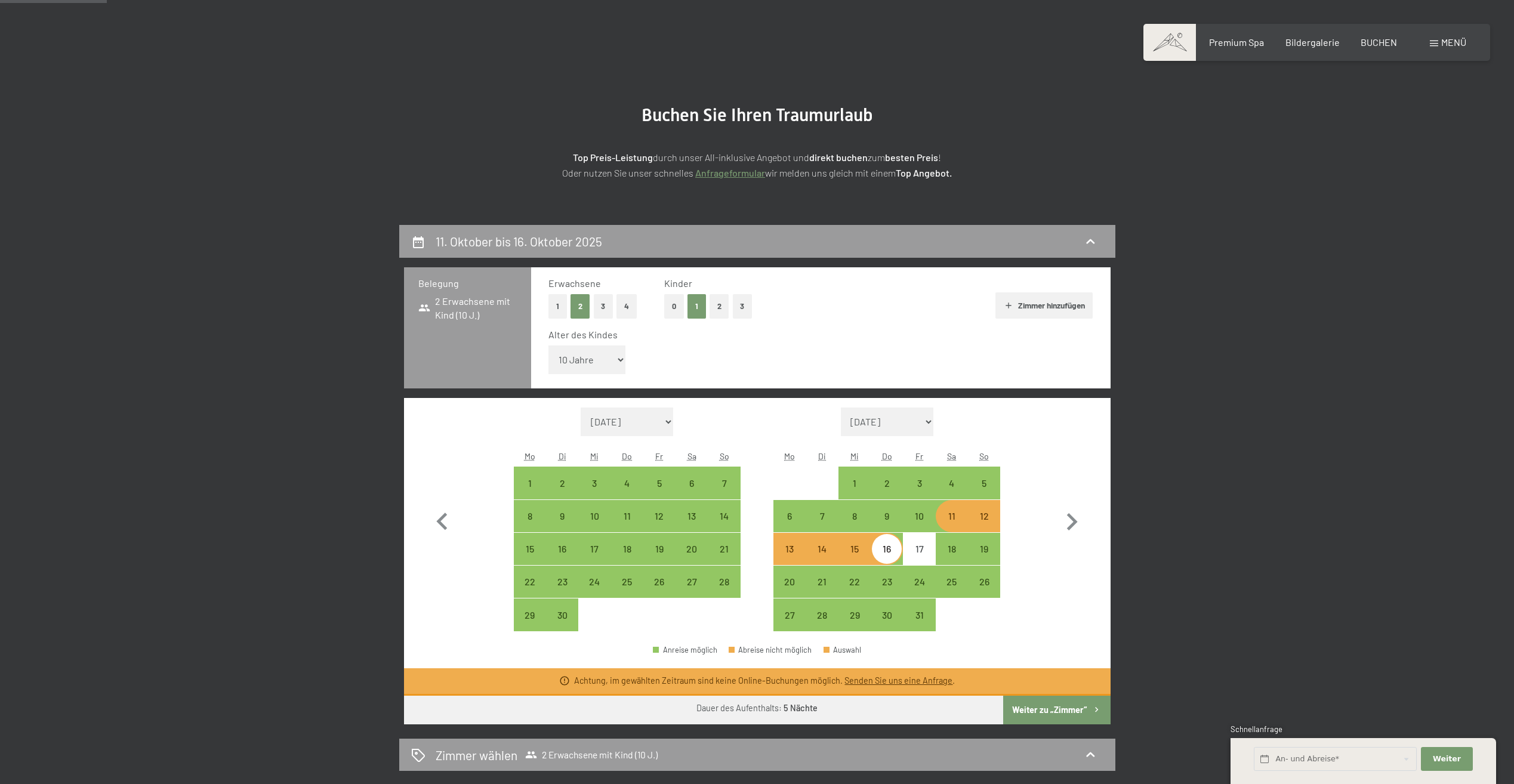
scroll to position [119, 0]
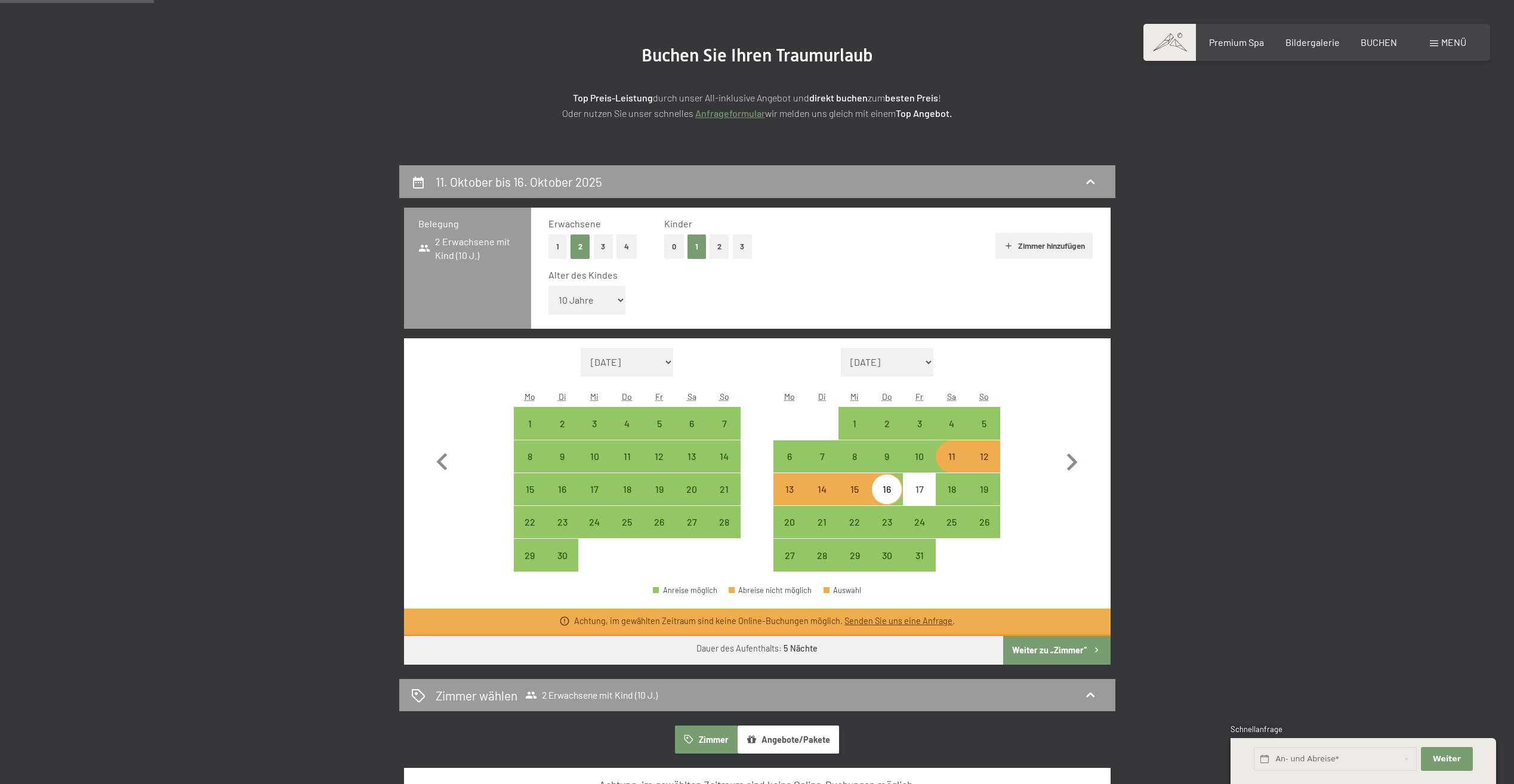
click at [1090, 649] on button "Weiter zu „Zimmer“" at bounding box center [1057, 651] width 107 height 29
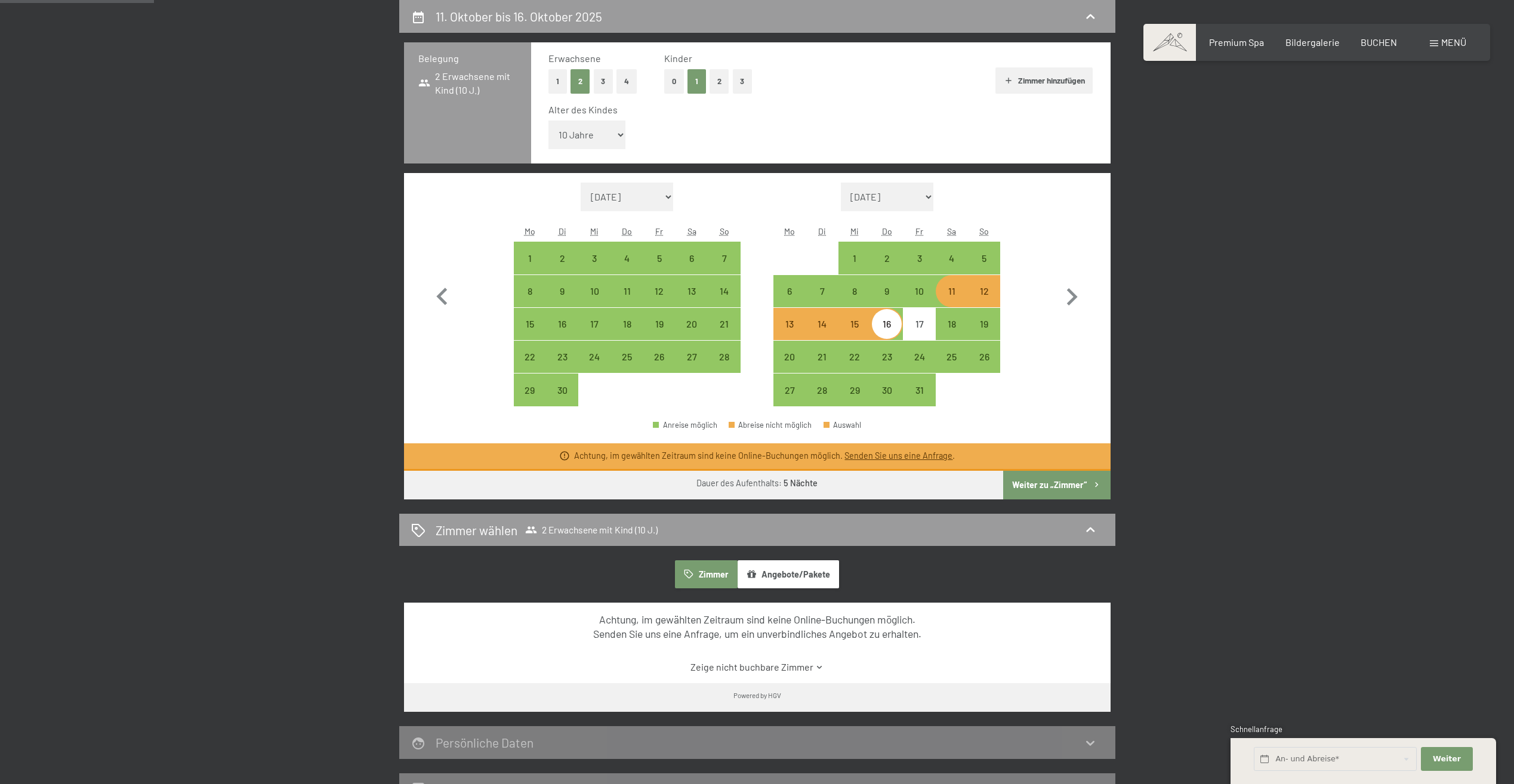
select select "2025-09-01"
select select "2025-10-01"
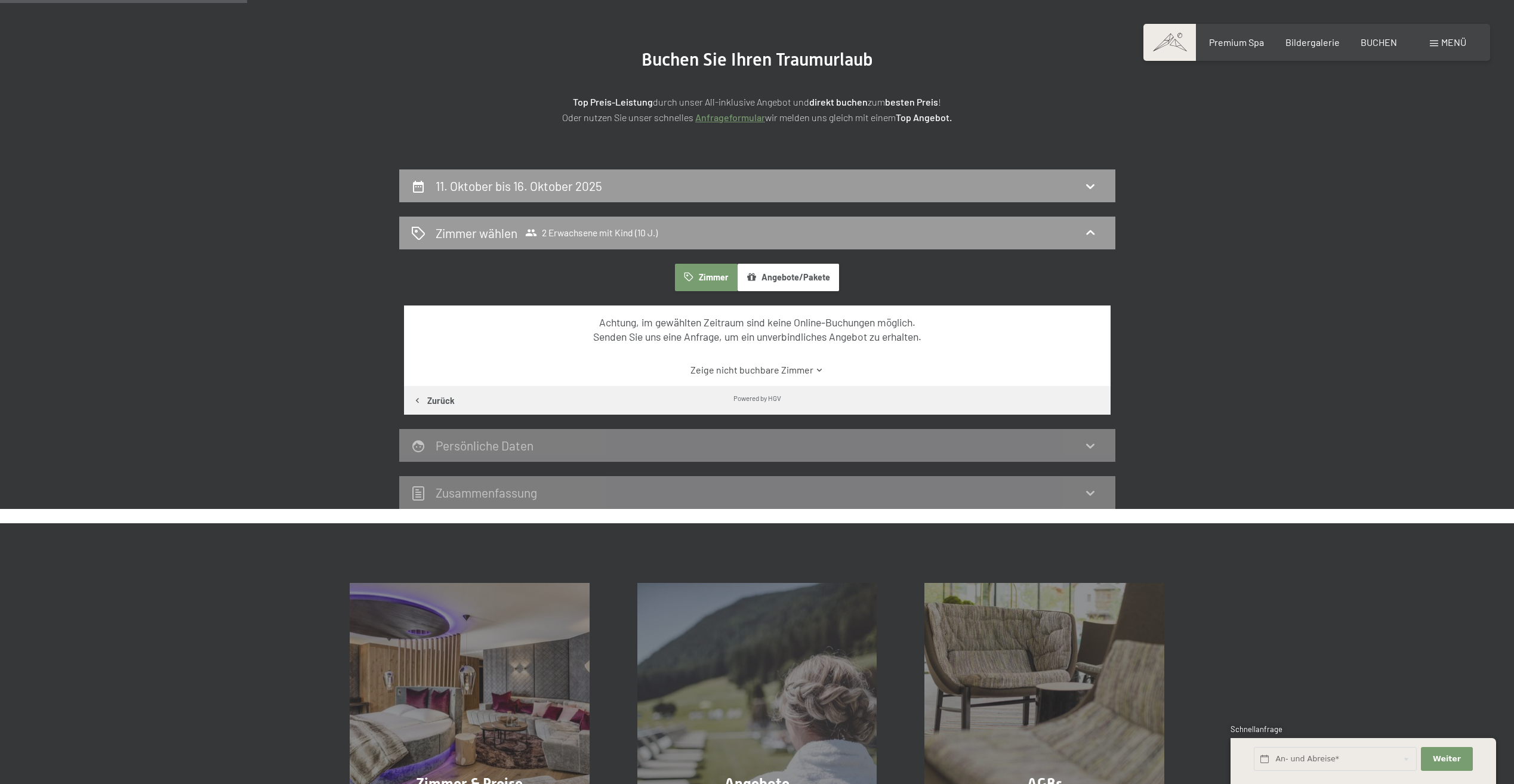
scroll to position [105, 0]
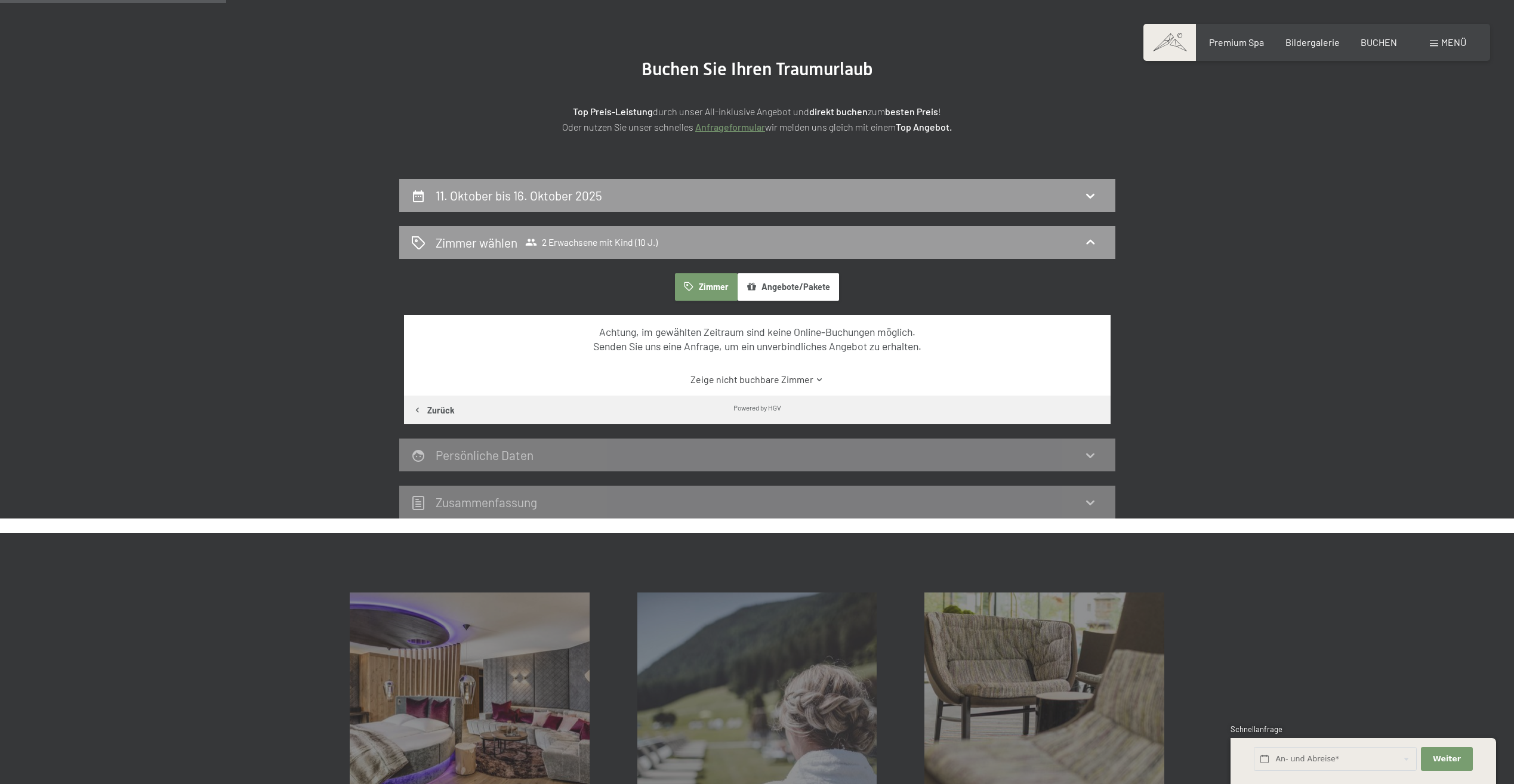
click at [735, 125] on link "Anfrageformular" at bounding box center [730, 126] width 70 height 11
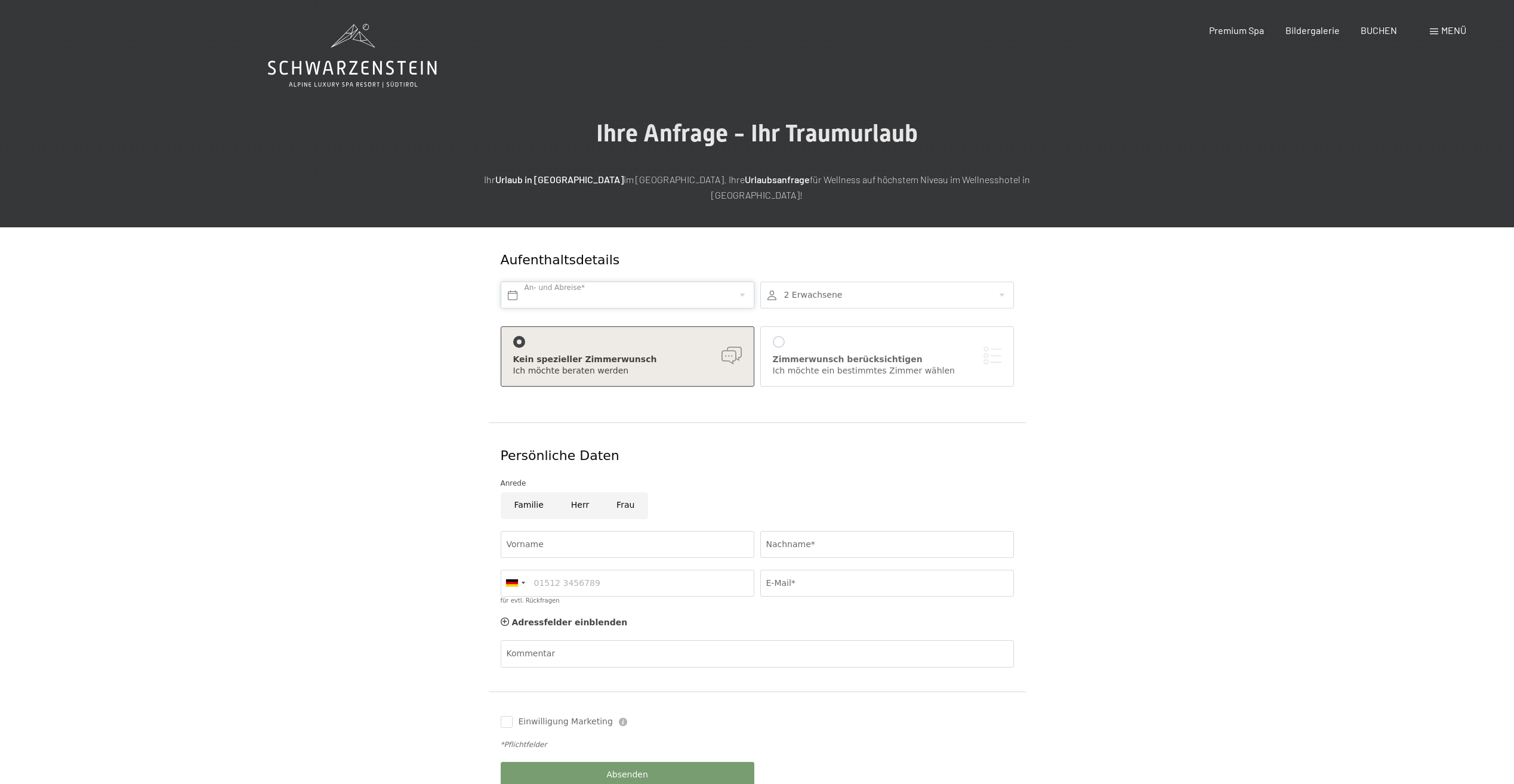
click at [742, 282] on input "text" at bounding box center [627, 295] width 254 height 27
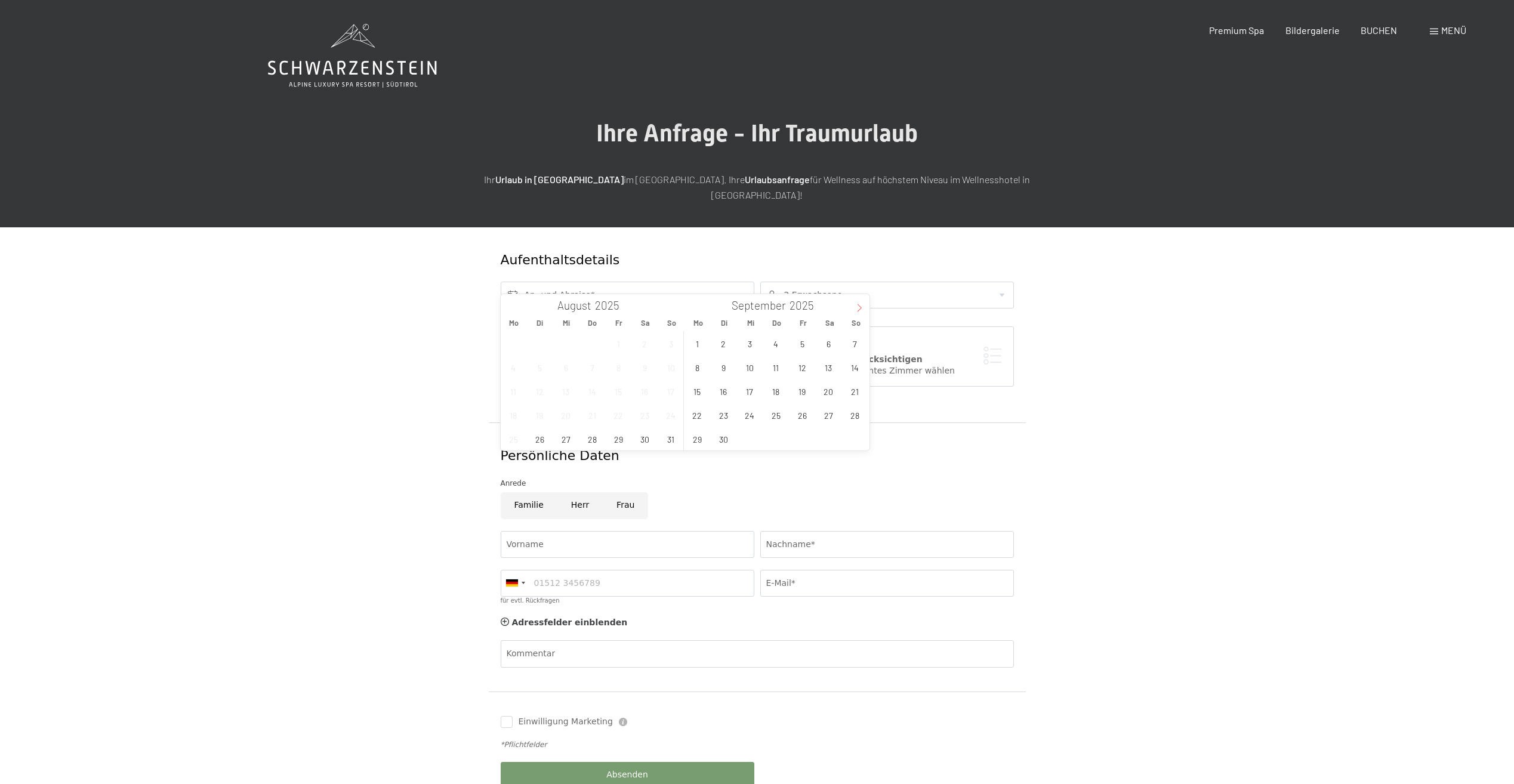
click at [862, 308] on icon at bounding box center [860, 308] width 8 height 8
click at [648, 368] on span "11" at bounding box center [644, 367] width 23 height 23
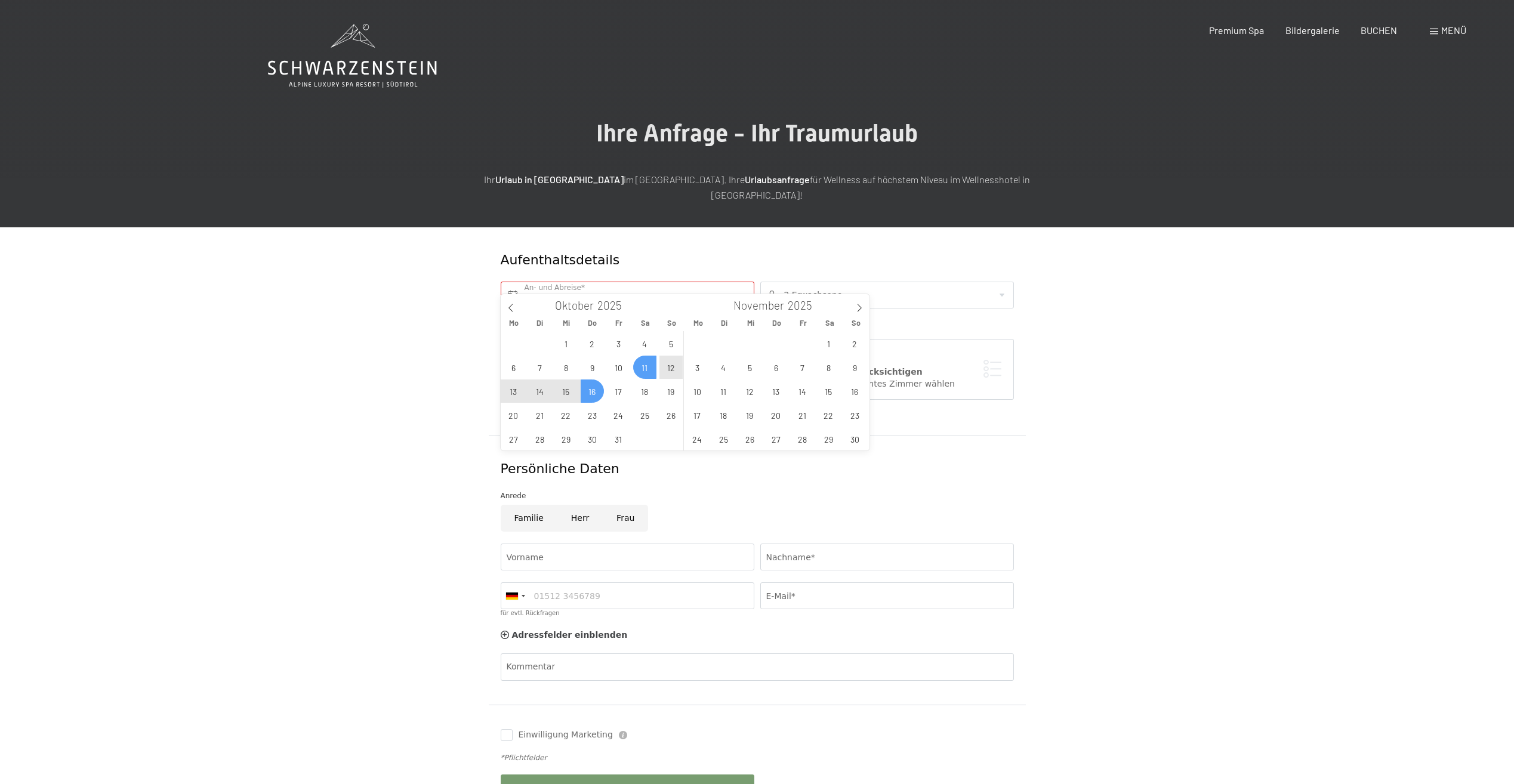
click at [598, 389] on span "16" at bounding box center [592, 391] width 23 height 23
type input "Sa. 11.10.2025 - Do. 16.10.2025"
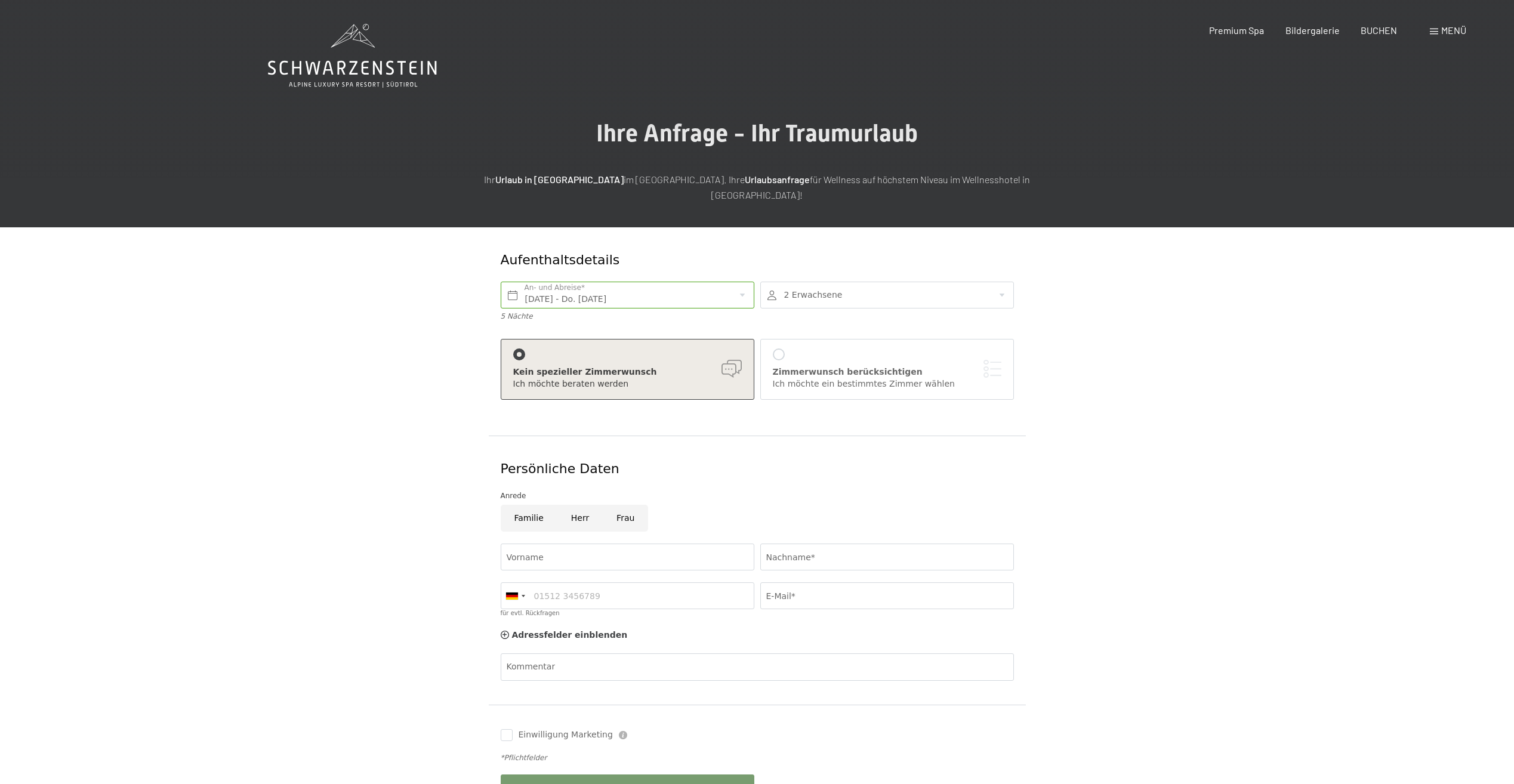
click at [945, 284] on div at bounding box center [887, 295] width 254 height 27
click at [994, 363] on icon at bounding box center [995, 367] width 8 height 8
select select
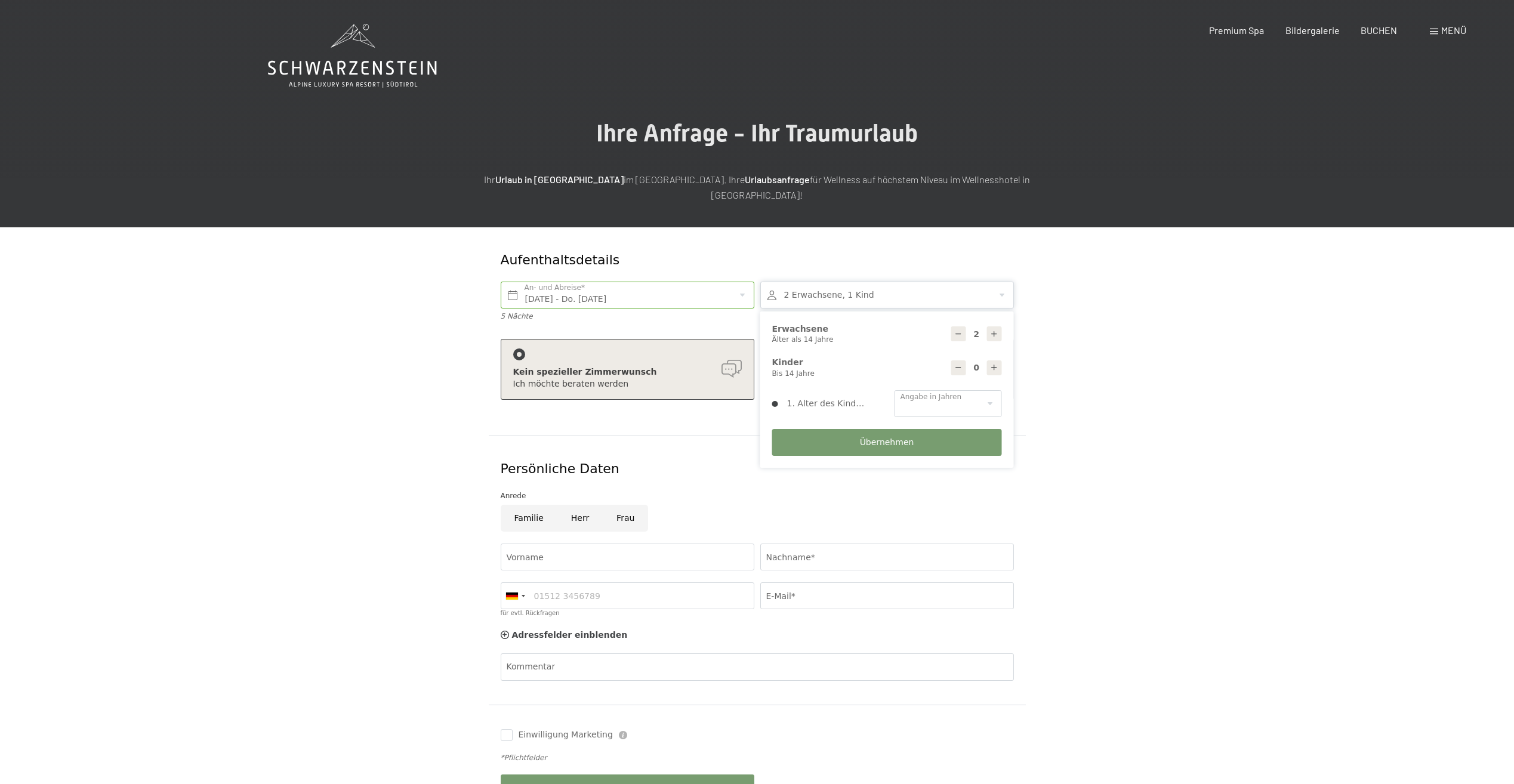
type input "1"
click at [984, 391] on select "0 1 2 3 4 5 6 7 8 9 10 11 12 13 14" at bounding box center [948, 404] width 107 height 27
select select "10"
click at [895, 391] on select "0 1 2 3 4 5 6 7 8 9 10 11 12 13 14" at bounding box center [948, 404] width 107 height 27
click at [868, 437] on span "Übernehmen" at bounding box center [887, 443] width 54 height 12
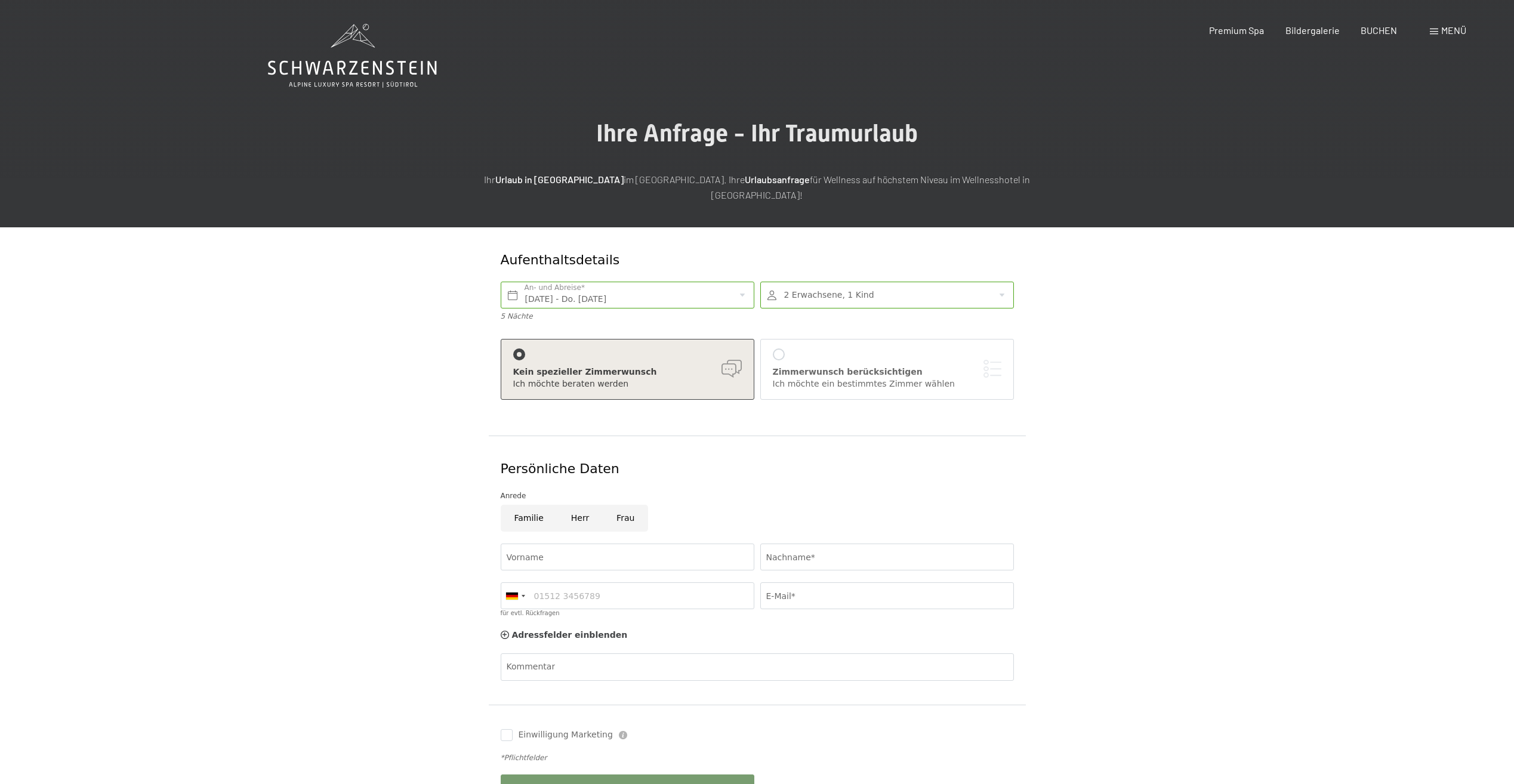
click at [615, 506] on input "Frau" at bounding box center [625, 518] width 46 height 27
radio input "true"
click at [588, 544] on input "Vorname" at bounding box center [627, 557] width 254 height 27
type input "Mirjam"
type input "Rödler"
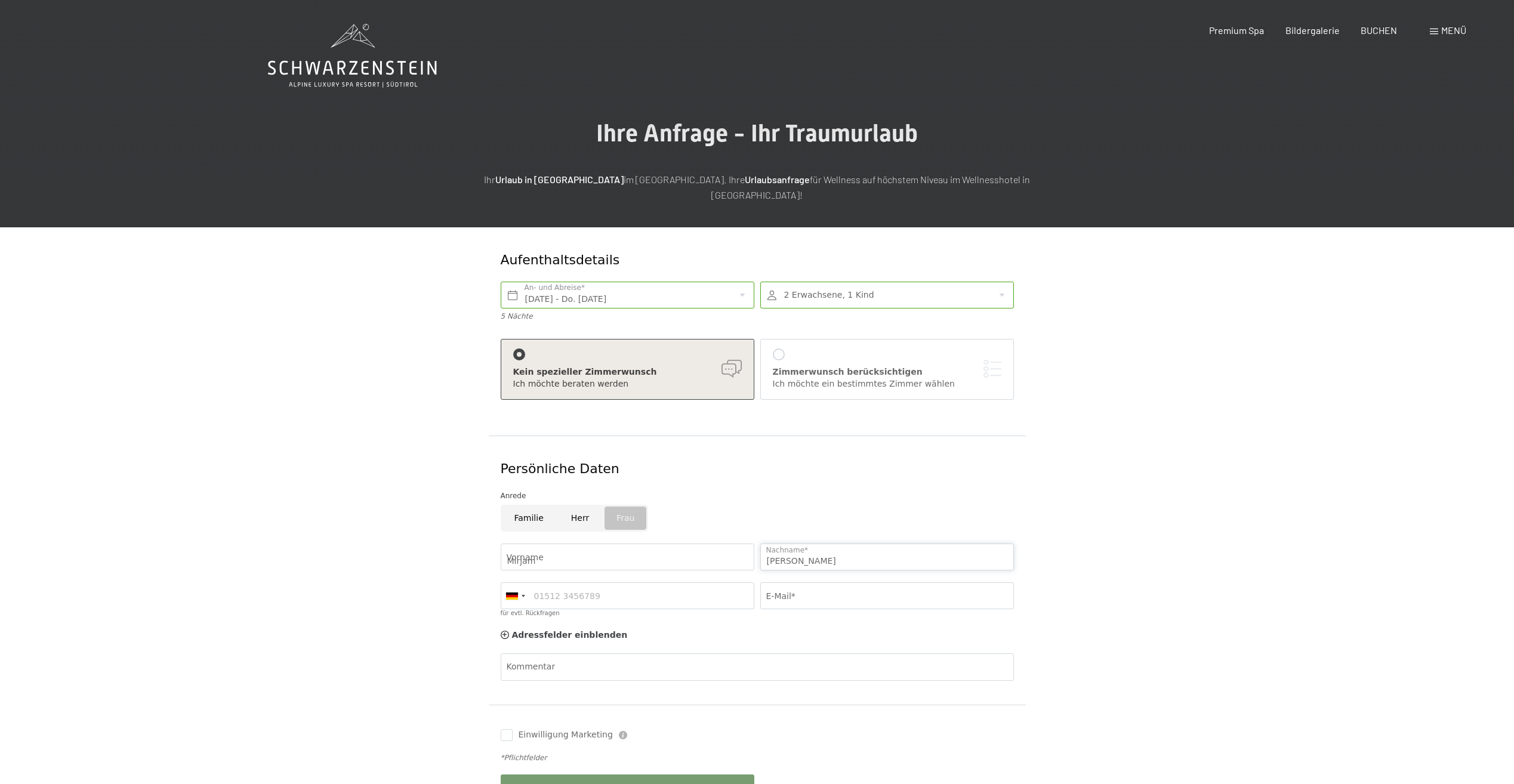
type input "01637825707"
type input "mirjam.hornung@googlemail.com"
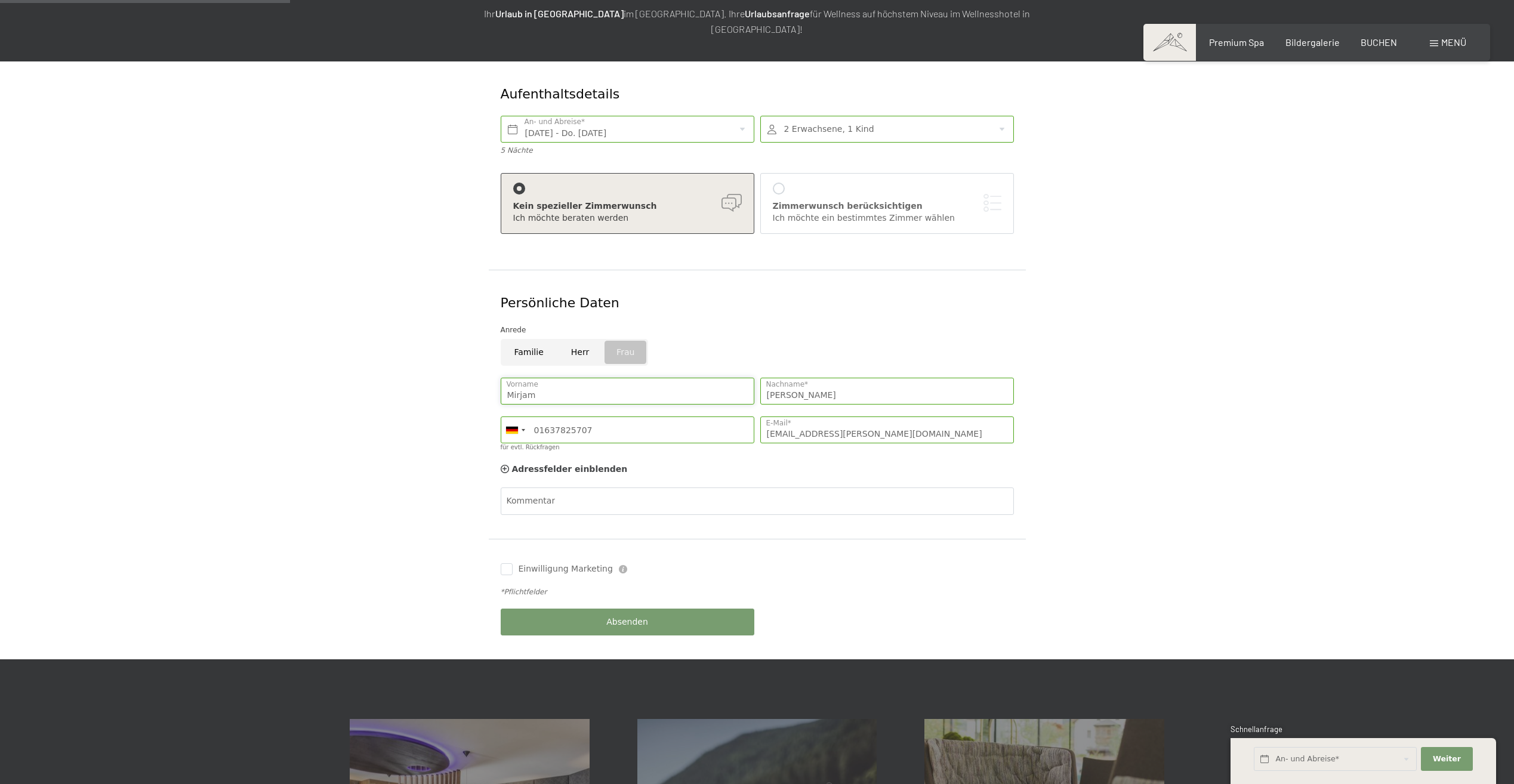
scroll to position [179, 0]
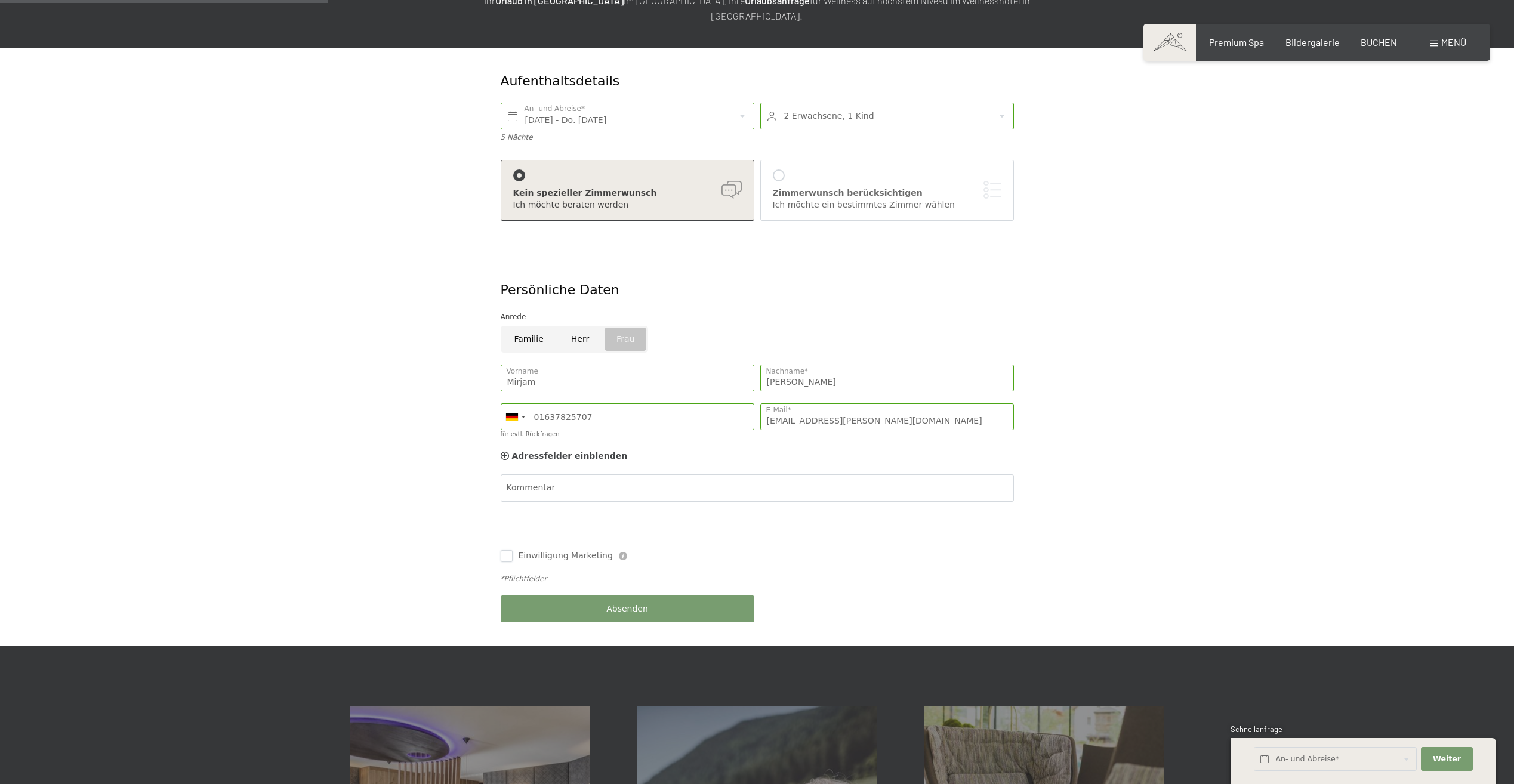
click at [510, 550] on input "Einwilligung Marketing" at bounding box center [507, 556] width 12 height 12
checkbox input "true"
click at [630, 603] on span "Absenden" at bounding box center [627, 609] width 41 height 12
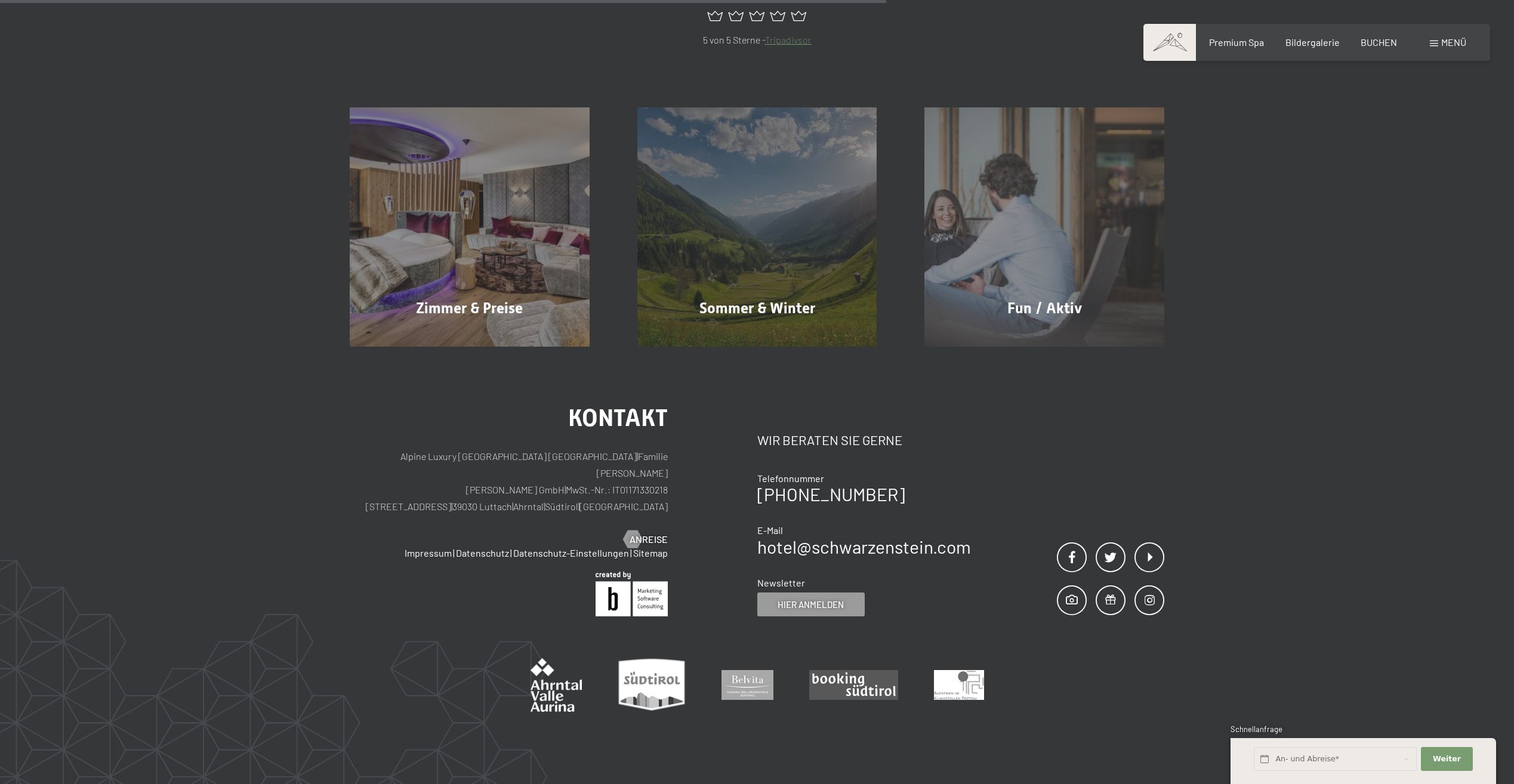
scroll to position [612, 0]
